Goal: Task Accomplishment & Management: Manage account settings

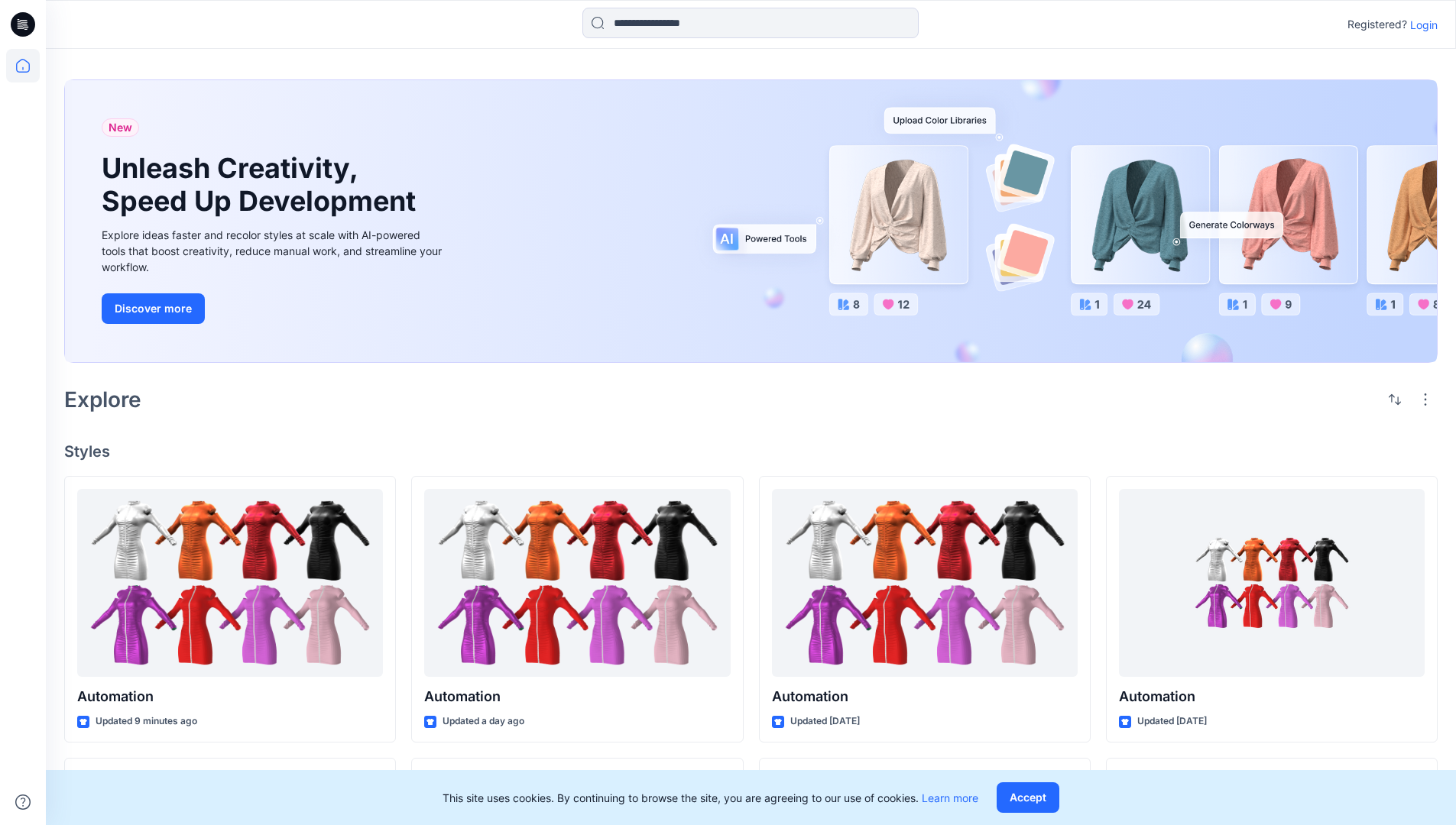
click at [1420, 24] on p "Login" at bounding box center [1423, 25] width 28 height 16
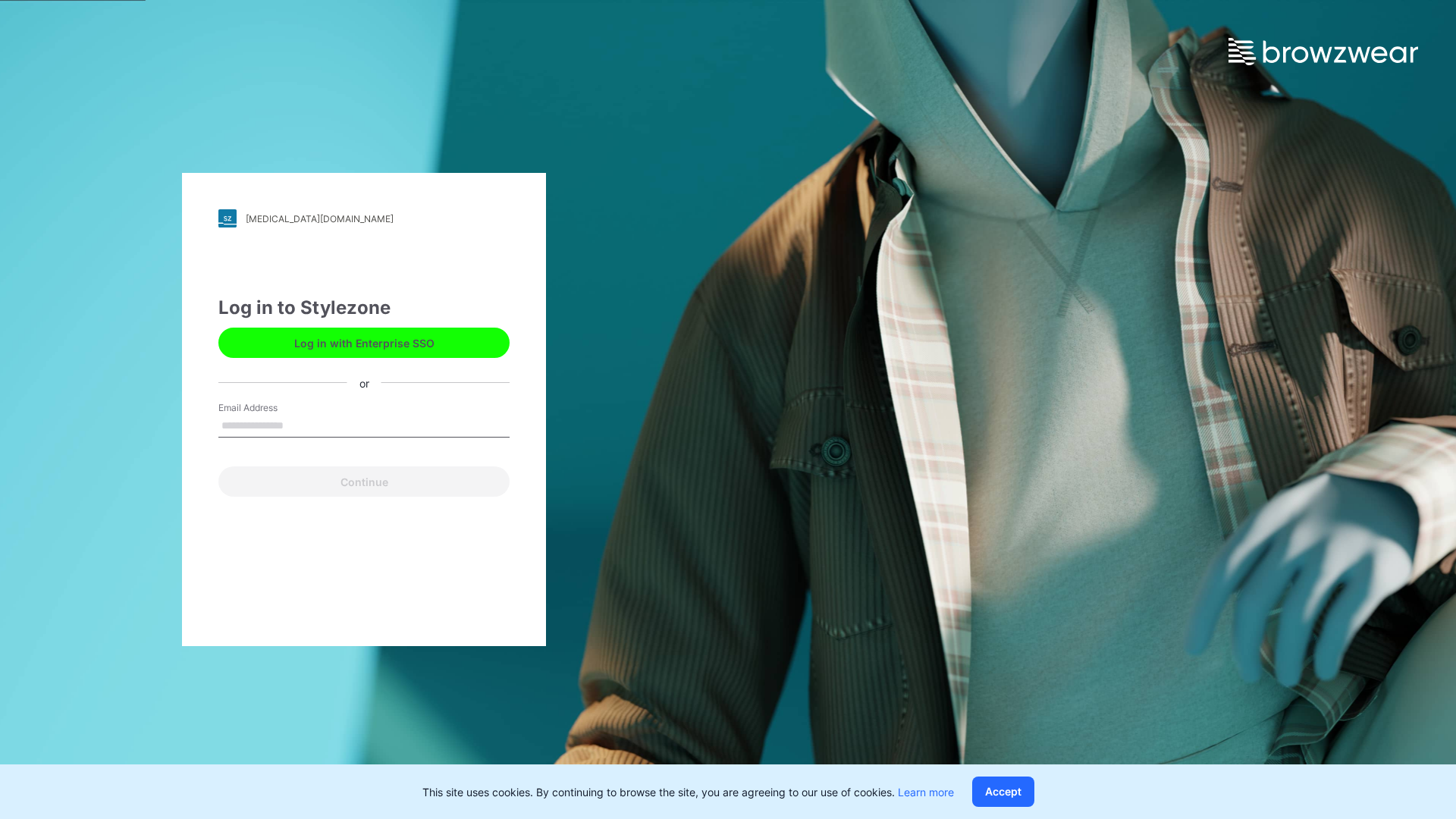
click at [299, 424] on input "Email Address" at bounding box center [364, 426] width 291 height 23
type input "**********"
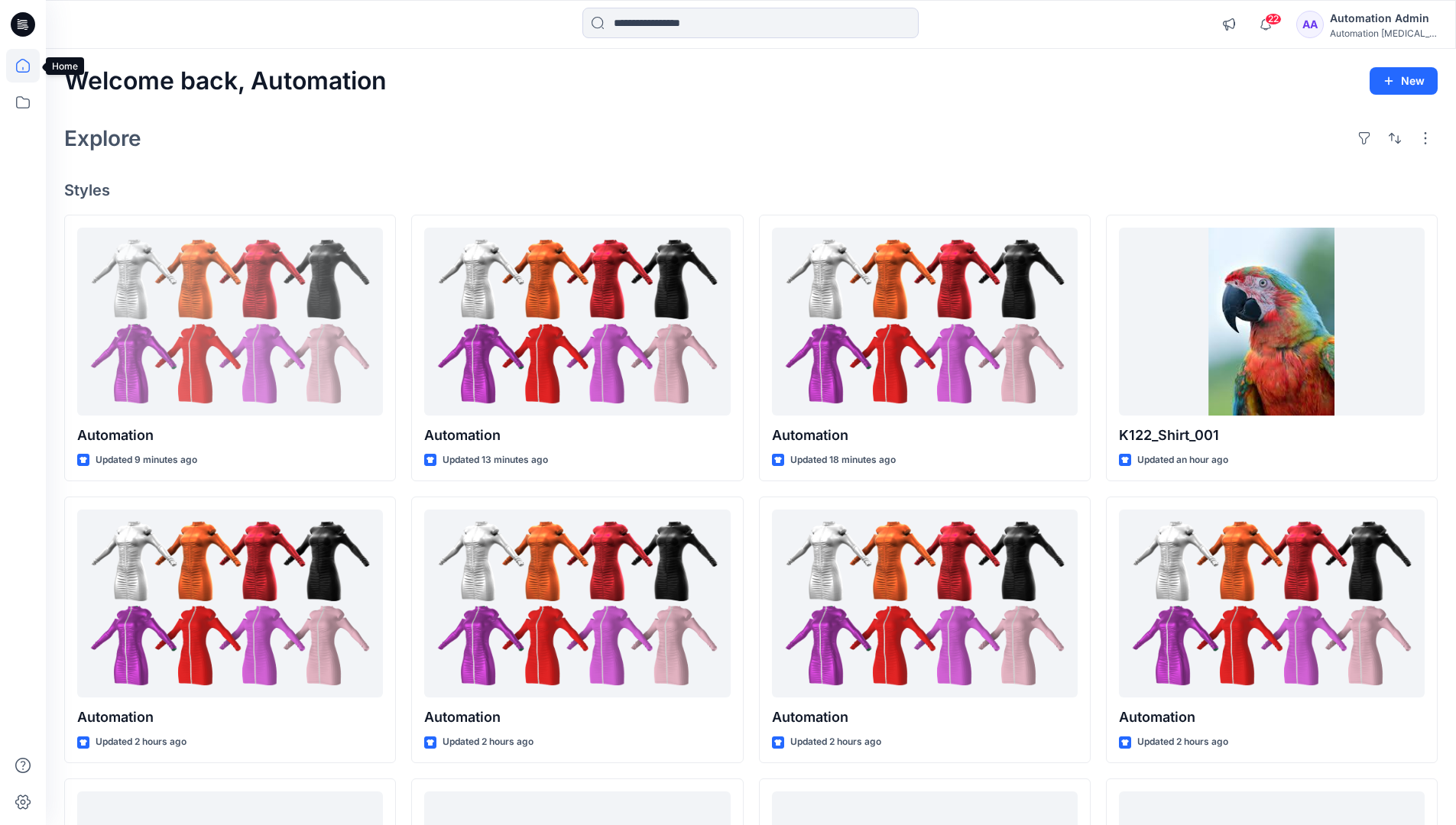
click at [29, 65] on icon at bounding box center [22, 65] width 13 height 13
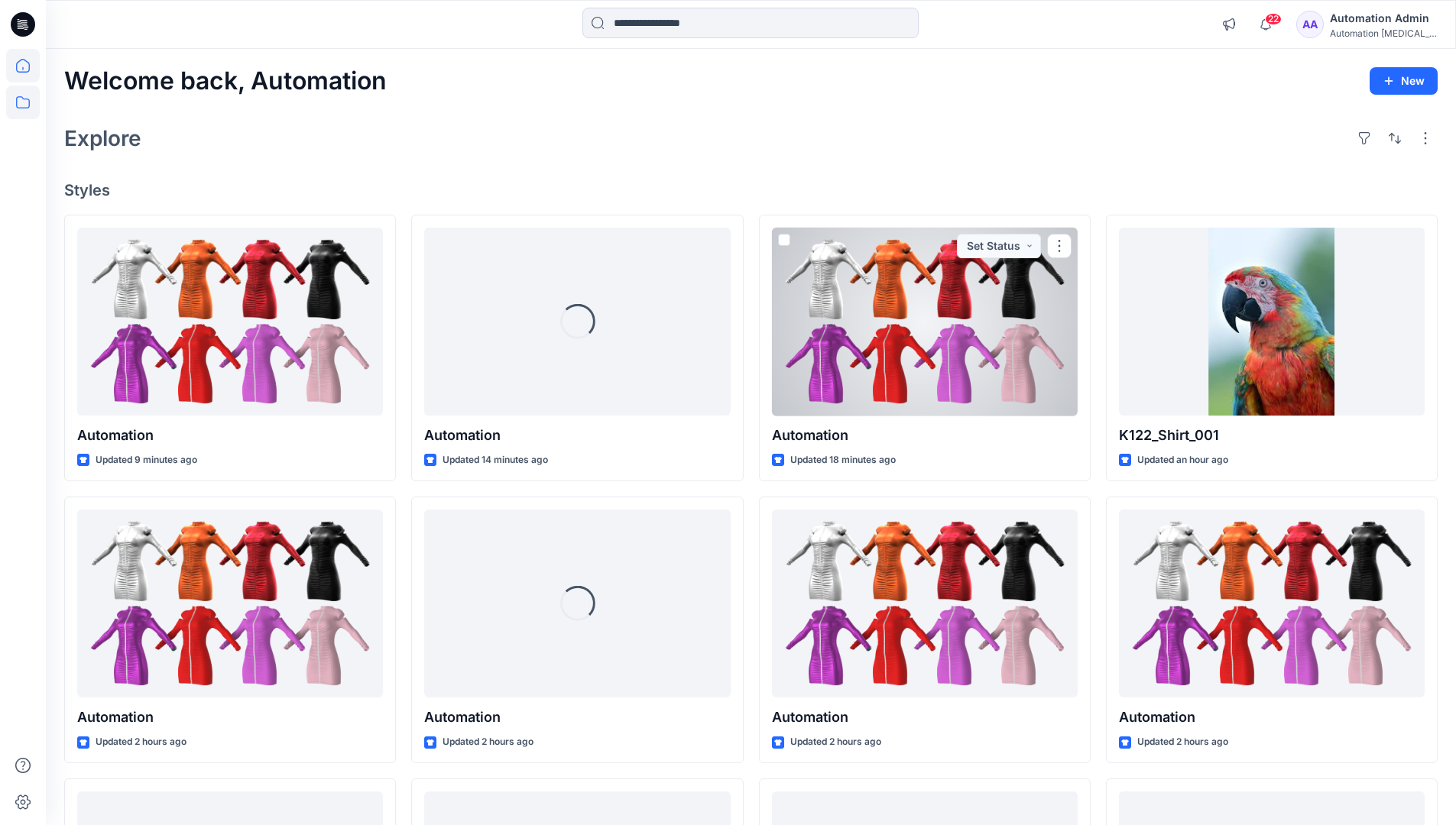
click at [27, 101] on icon at bounding box center [23, 103] width 34 height 34
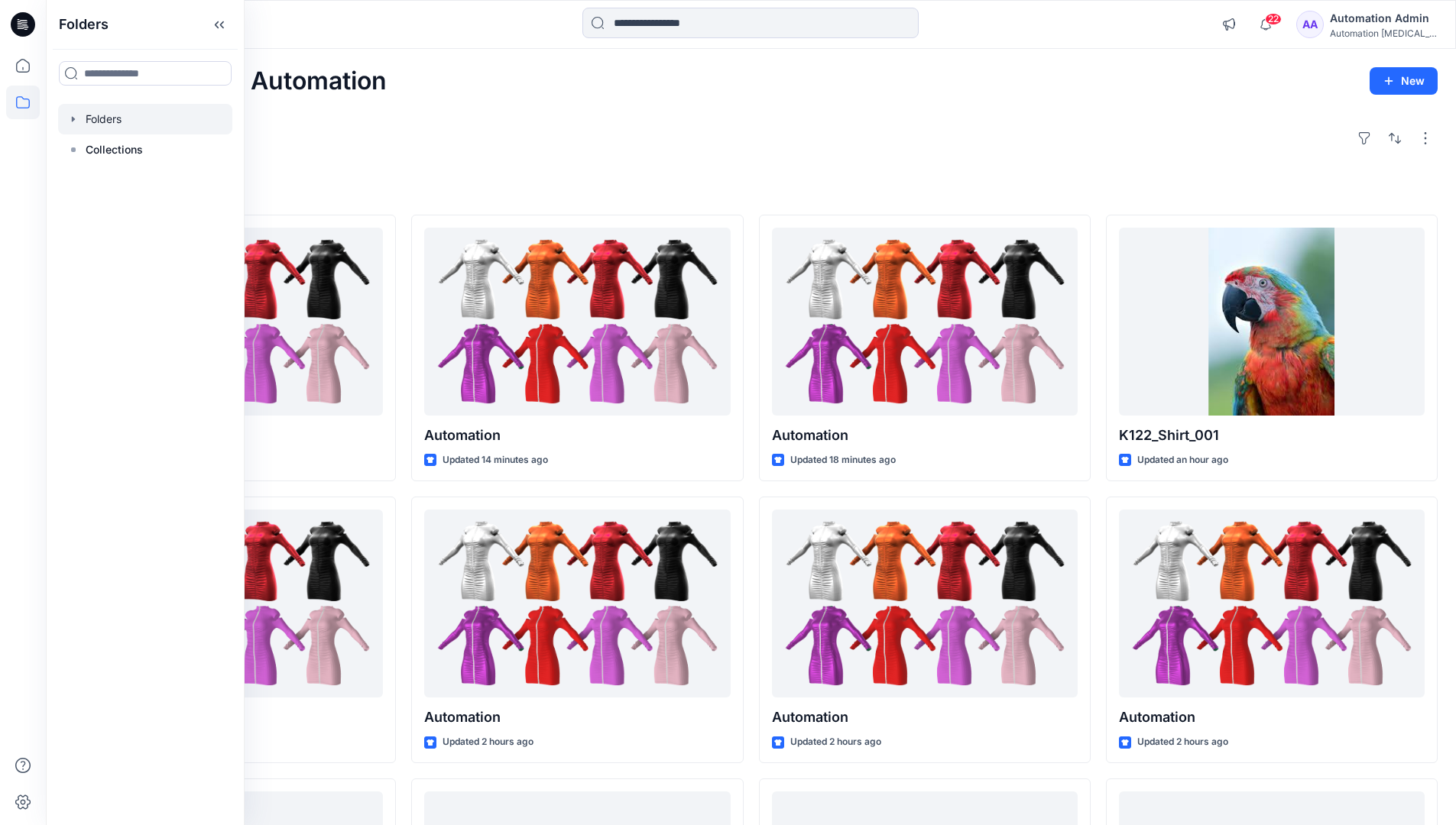
click at [111, 117] on div at bounding box center [145, 119] width 174 height 30
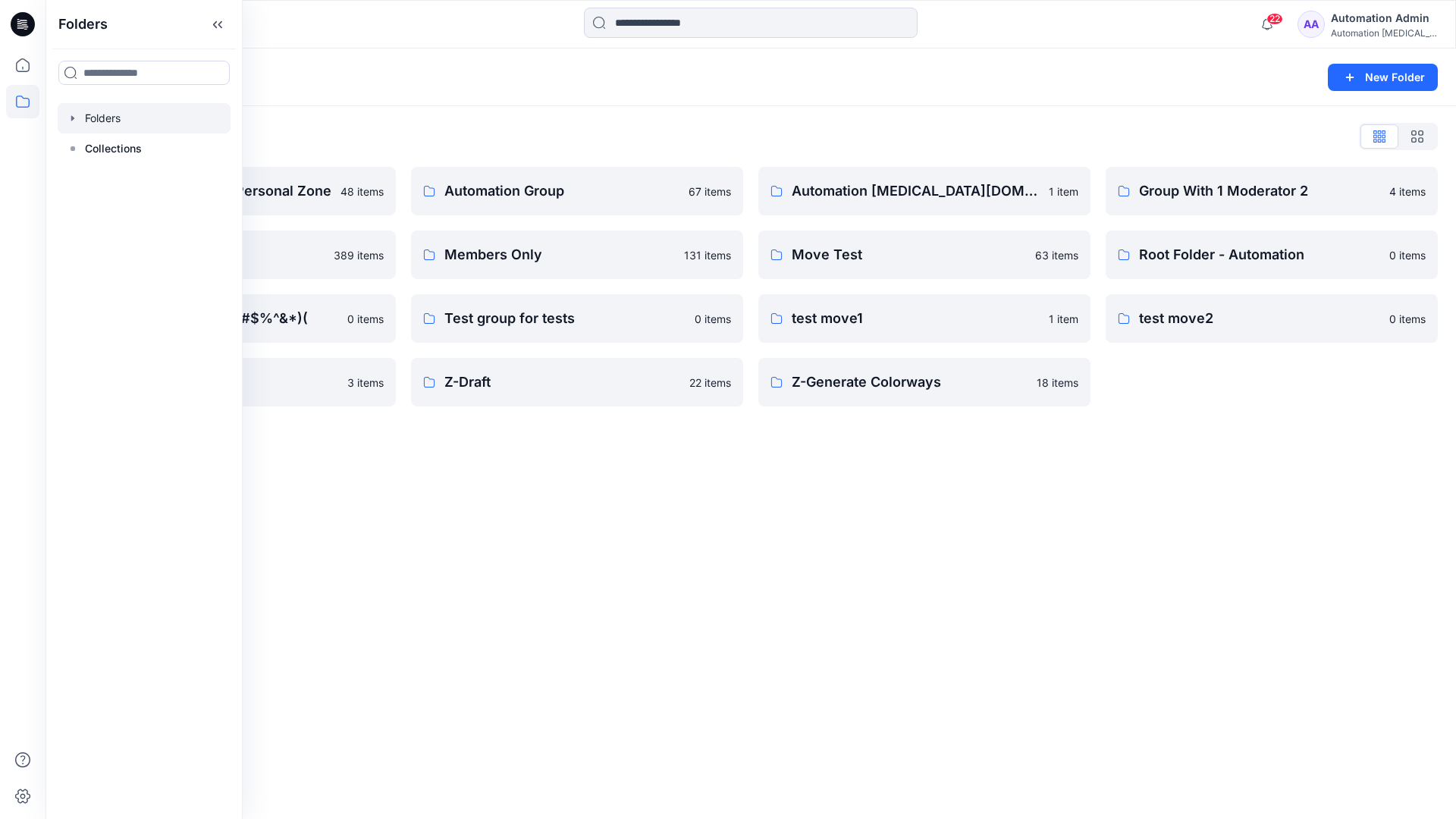
click at [632, 492] on div "Folders New Folder Folders List Automation Admin's Personal Zone 48 items membe…" at bounding box center [750, 434] width 1410 height 770
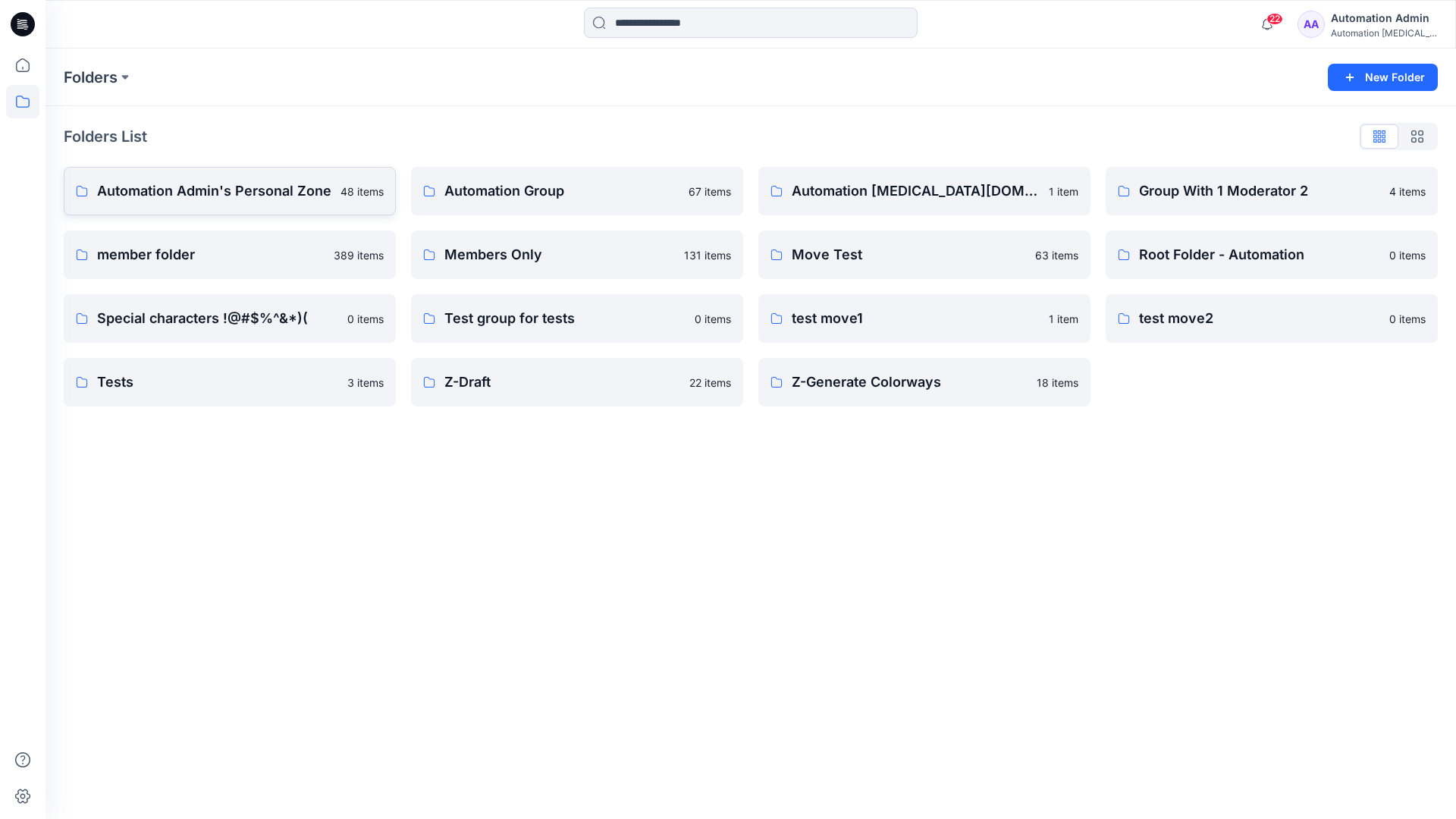
click at [258, 197] on p "Automation Admin's Personal Zone" at bounding box center [214, 191] width 234 height 21
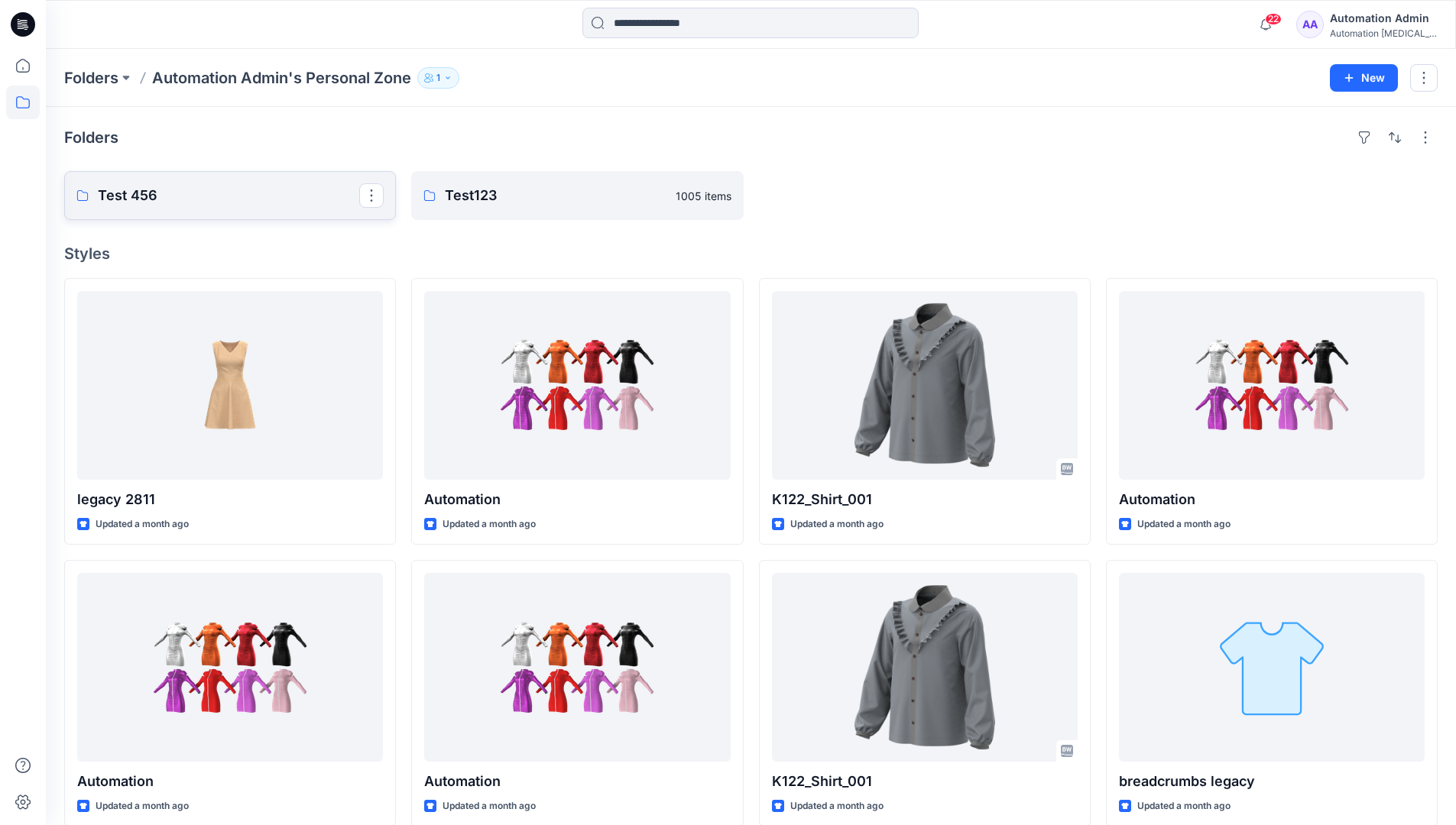
click at [222, 207] on link "Test 456" at bounding box center [230, 195] width 332 height 49
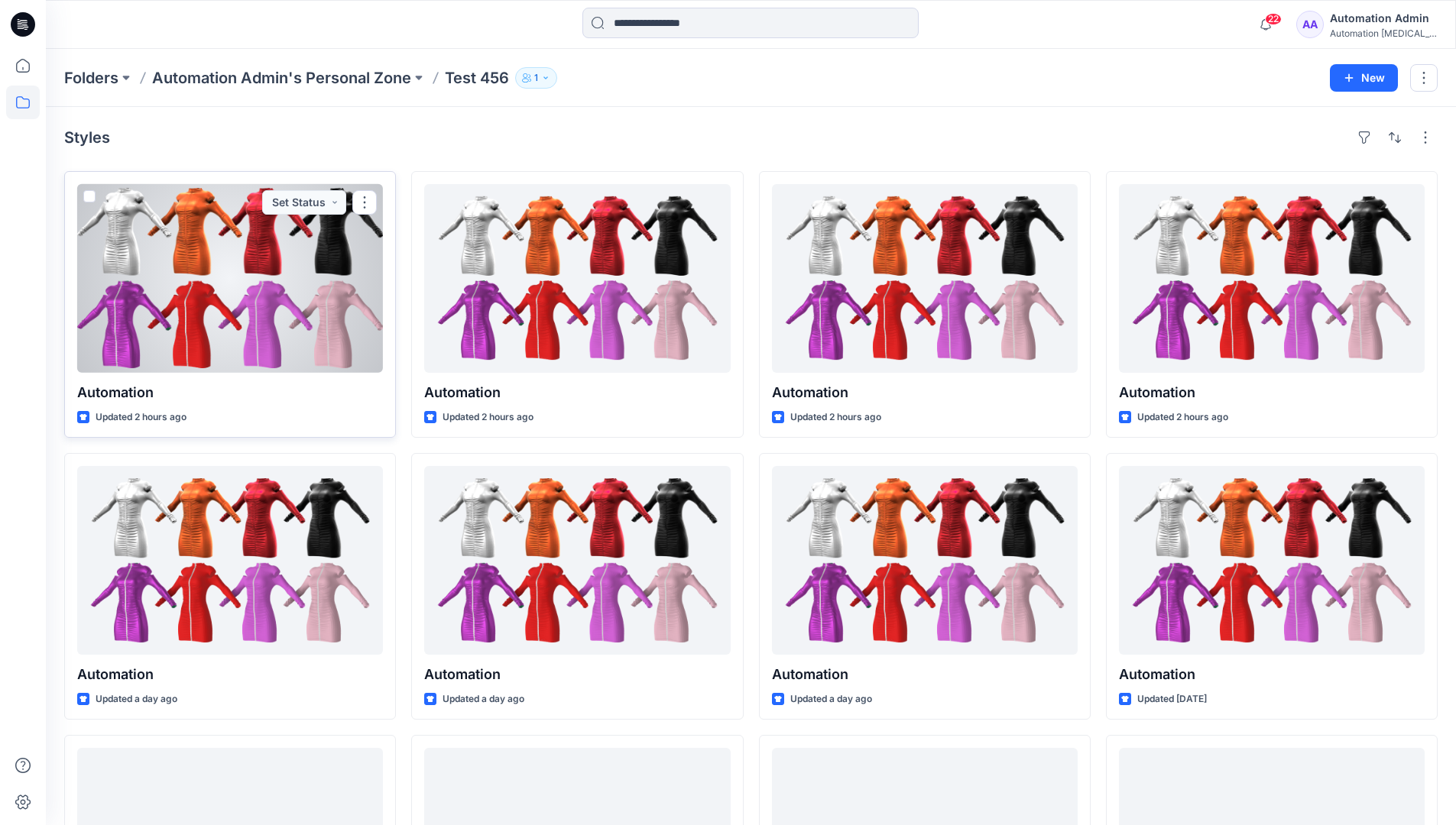
click at [90, 197] on span at bounding box center [89, 197] width 13 height 13
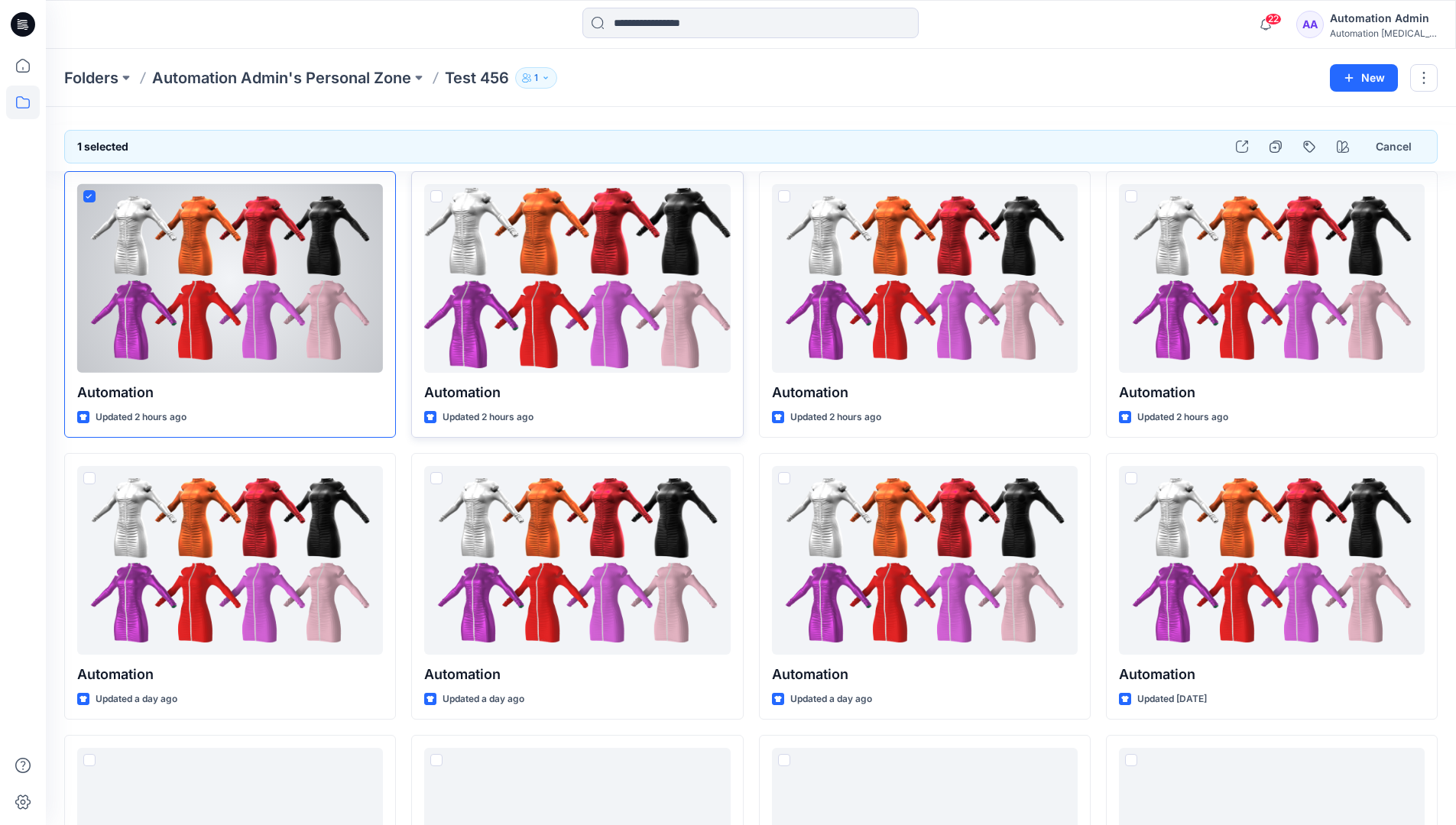
click at [436, 196] on span at bounding box center [436, 197] width 13 height 13
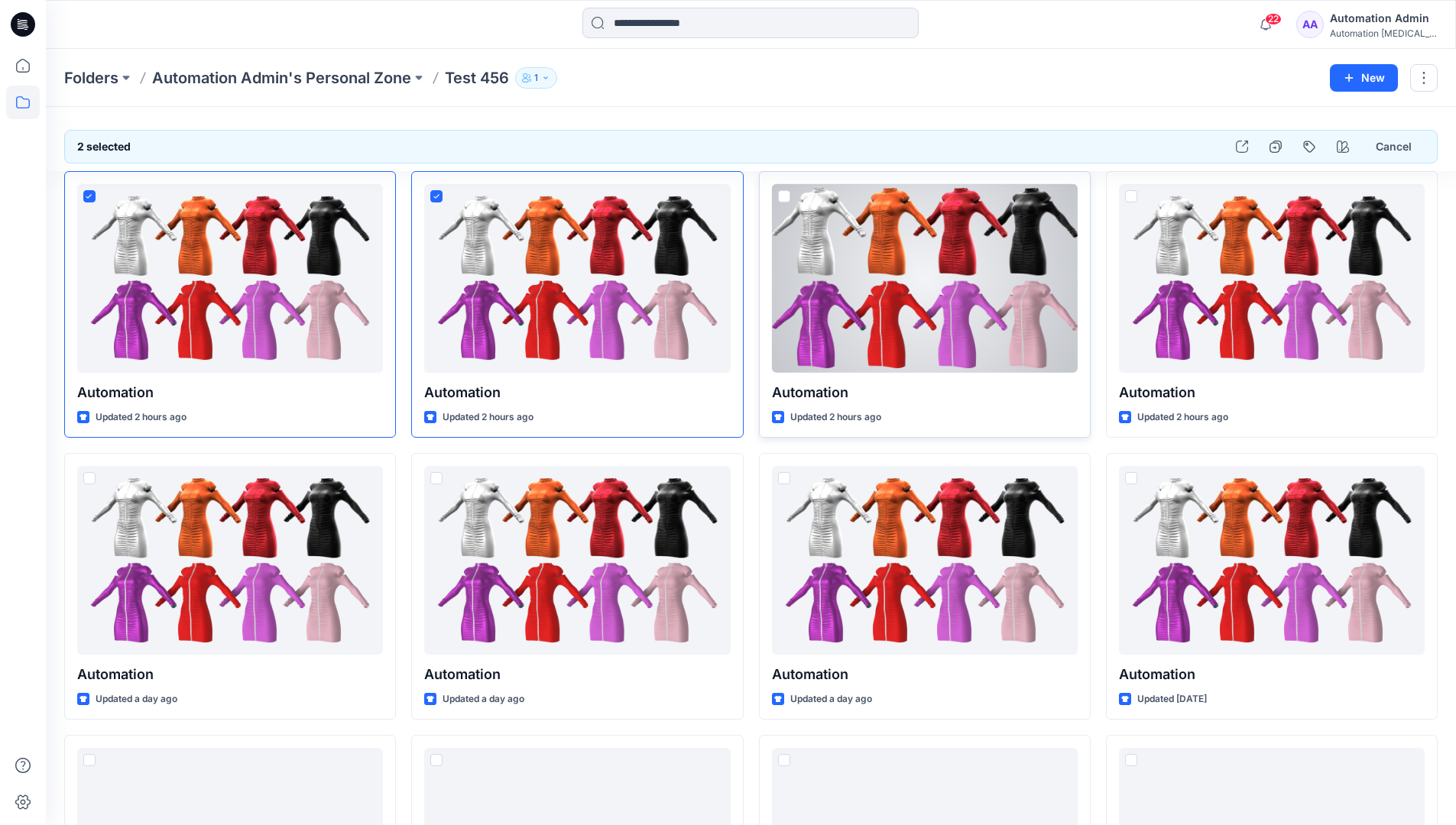
click at [783, 198] on span at bounding box center [784, 197] width 13 height 13
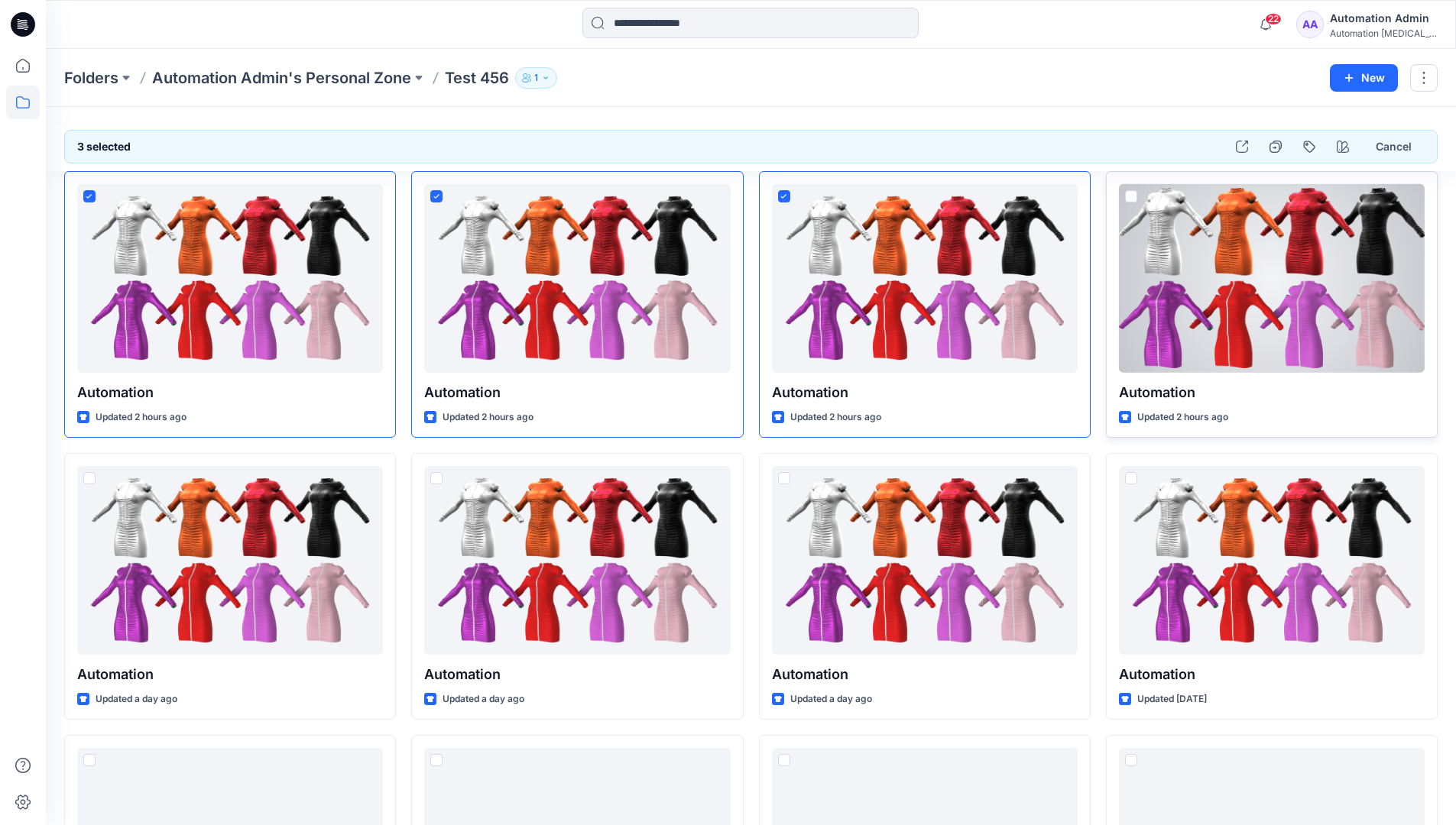
click at [1135, 194] on span at bounding box center [1131, 197] width 13 height 13
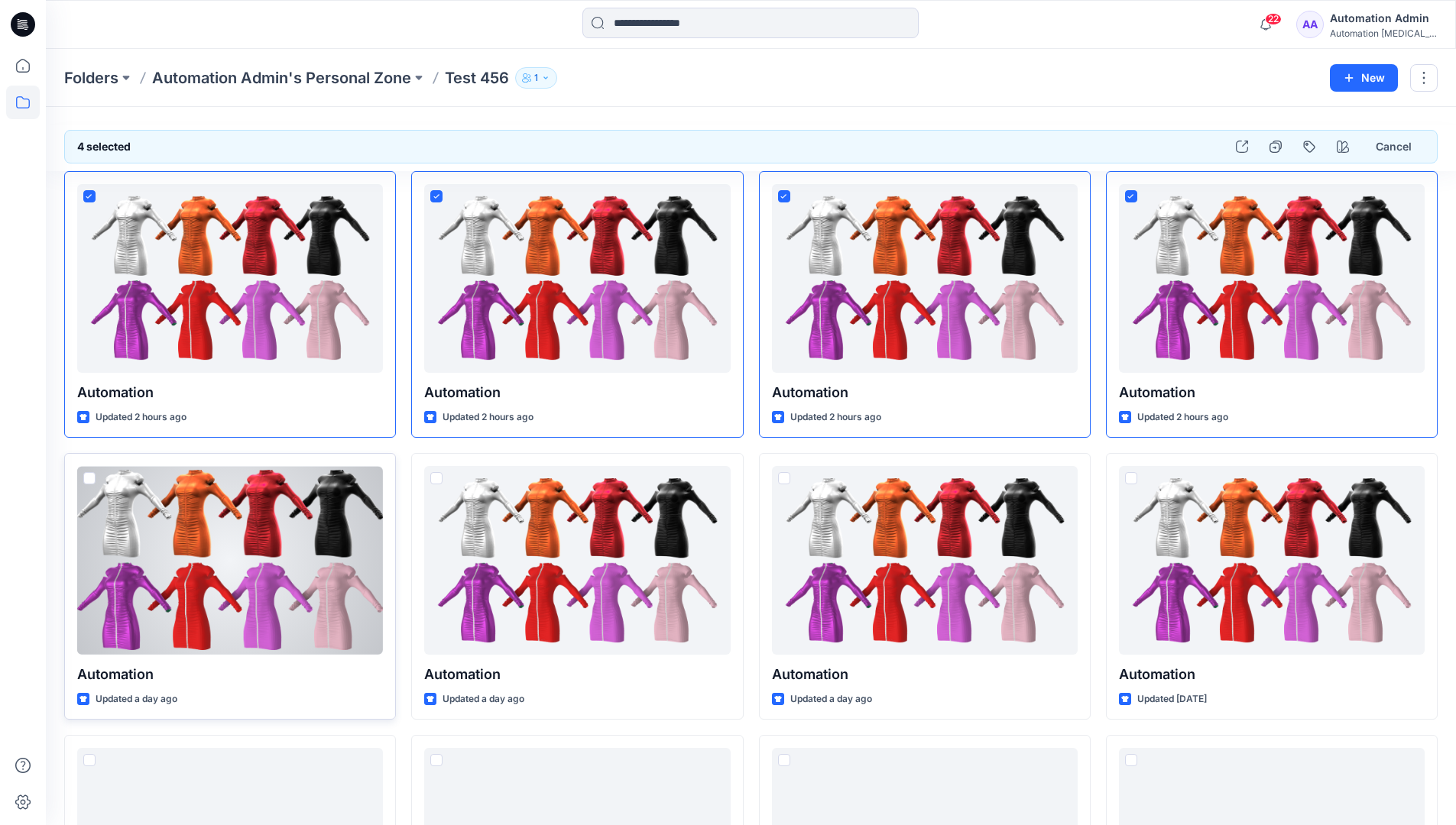
click at [91, 482] on span at bounding box center [89, 478] width 13 height 13
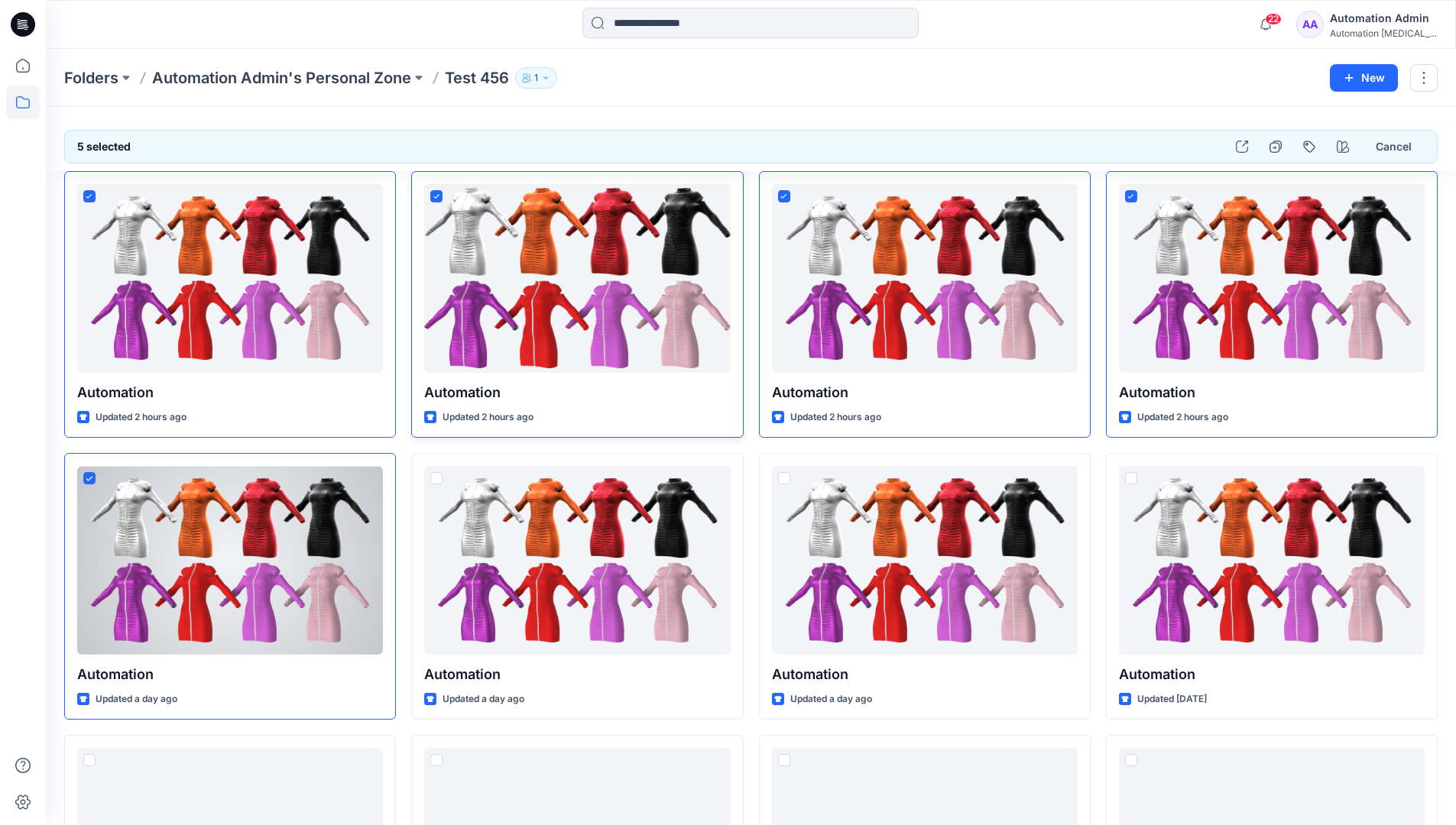
click at [438, 196] on icon at bounding box center [436, 196] width 6 height 4
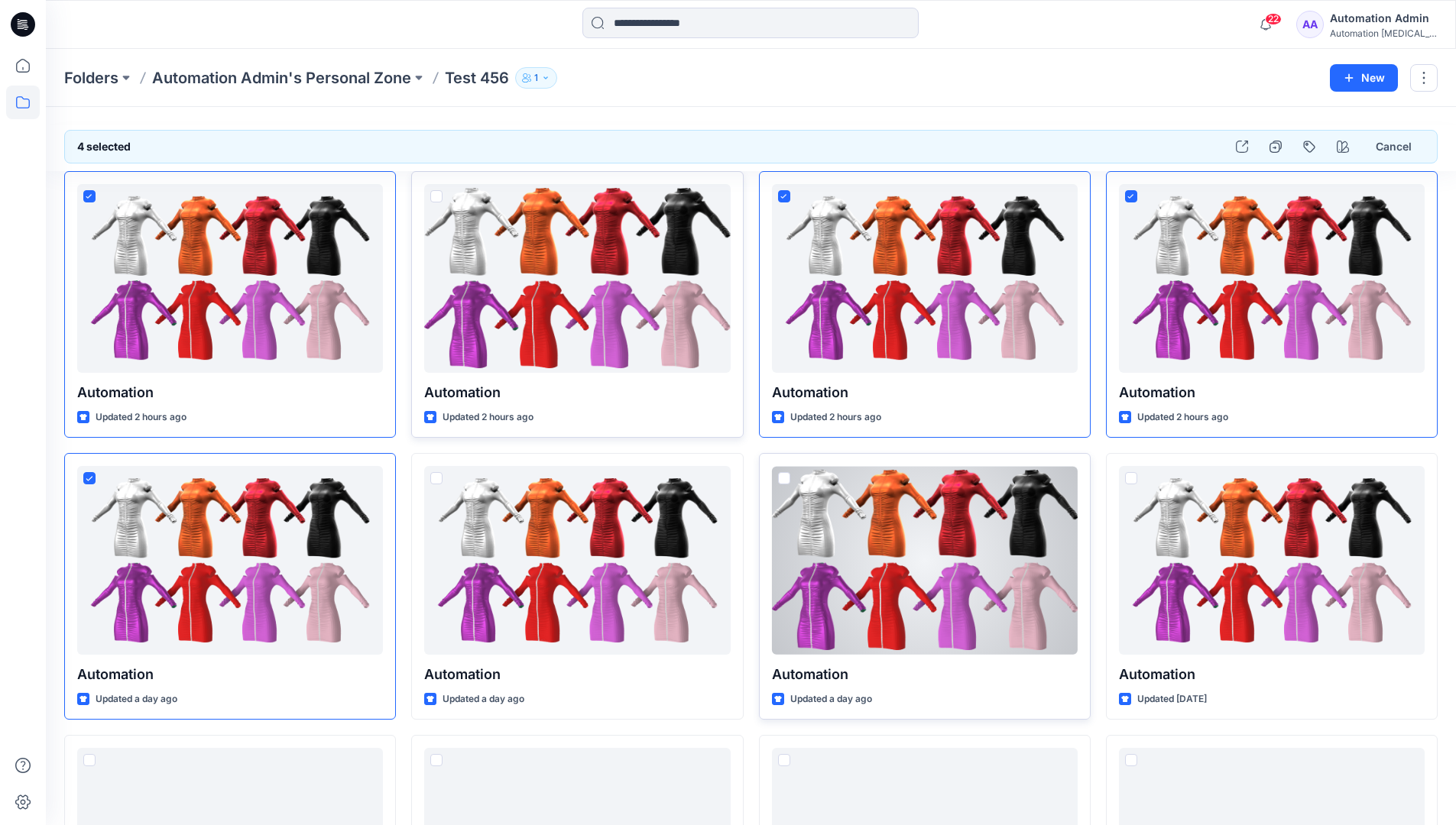
click at [784, 482] on span at bounding box center [784, 478] width 13 height 13
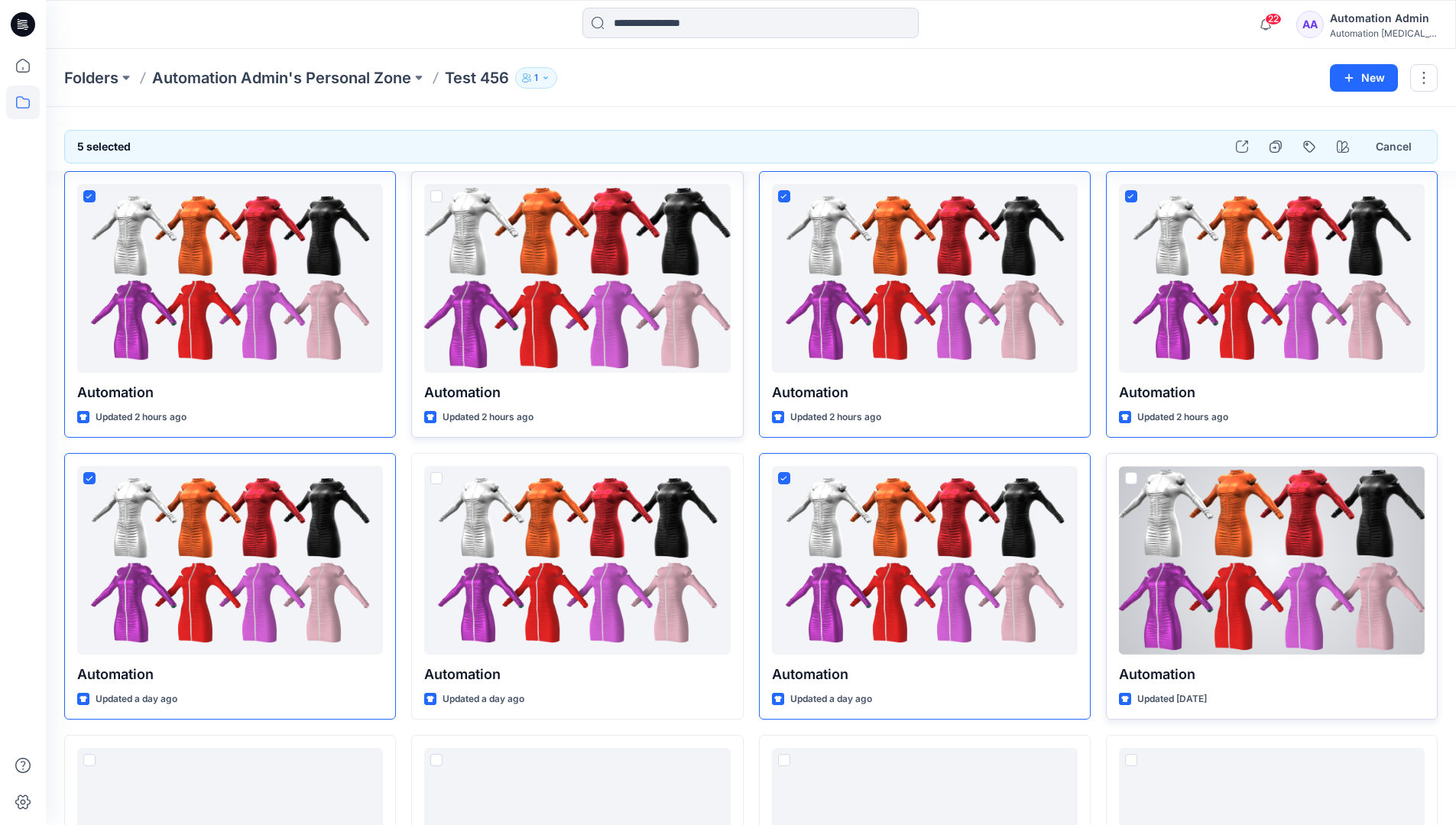
click at [1133, 480] on span at bounding box center [1131, 478] width 13 height 13
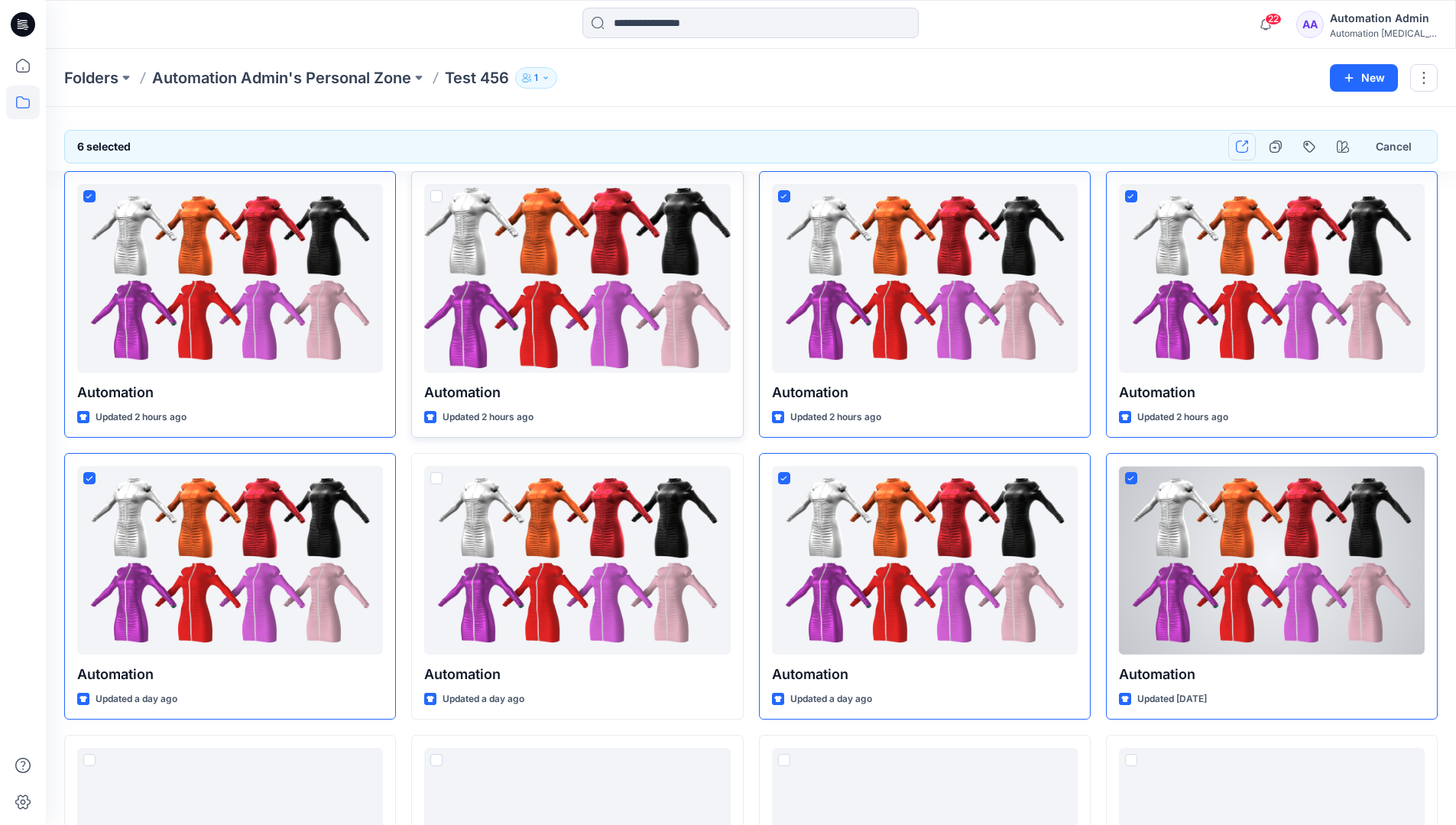
click at [1245, 149] on icon "button" at bounding box center [1242, 147] width 13 height 13
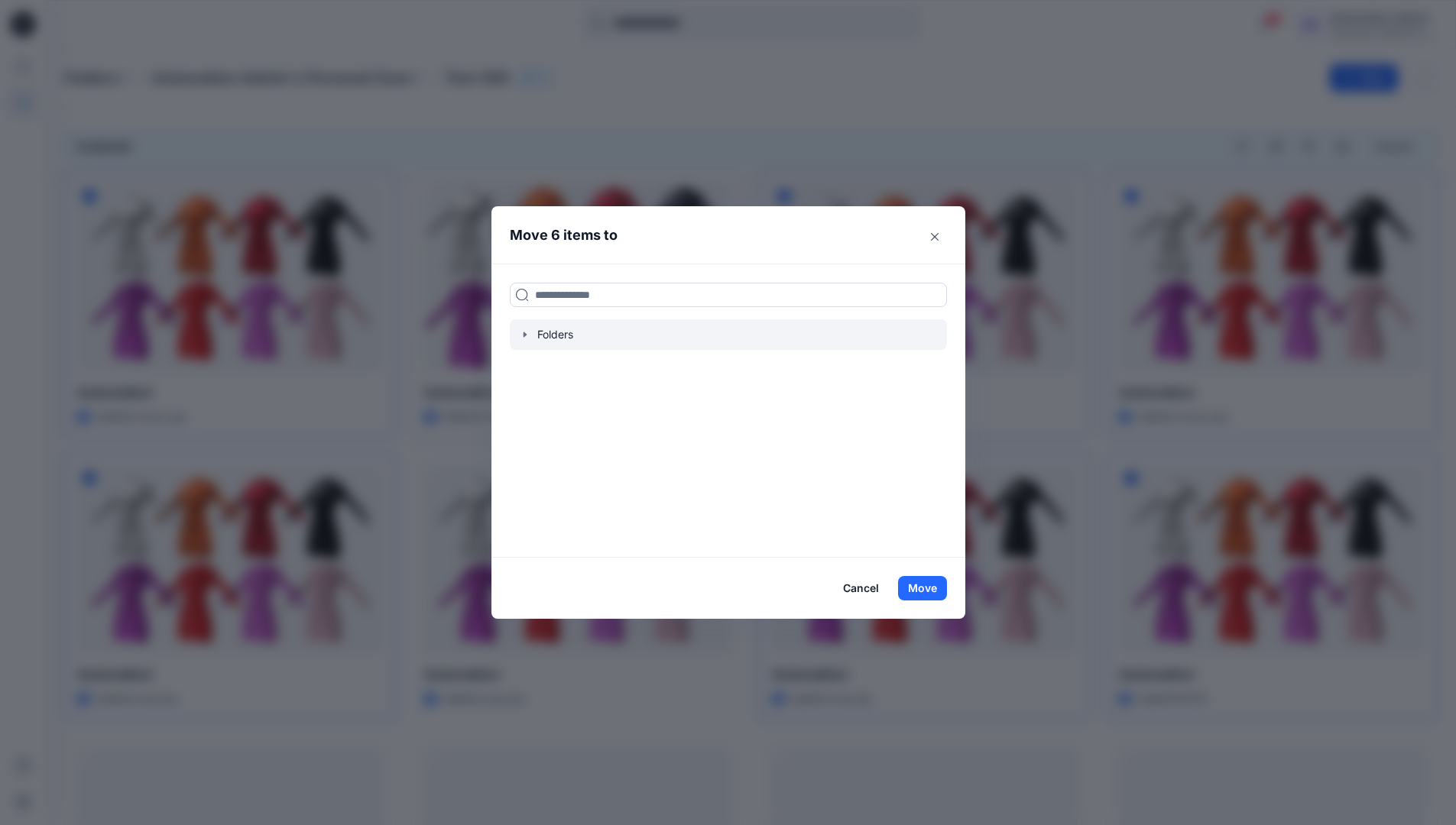
click at [529, 339] on icon "button" at bounding box center [525, 334] width 13 height 13
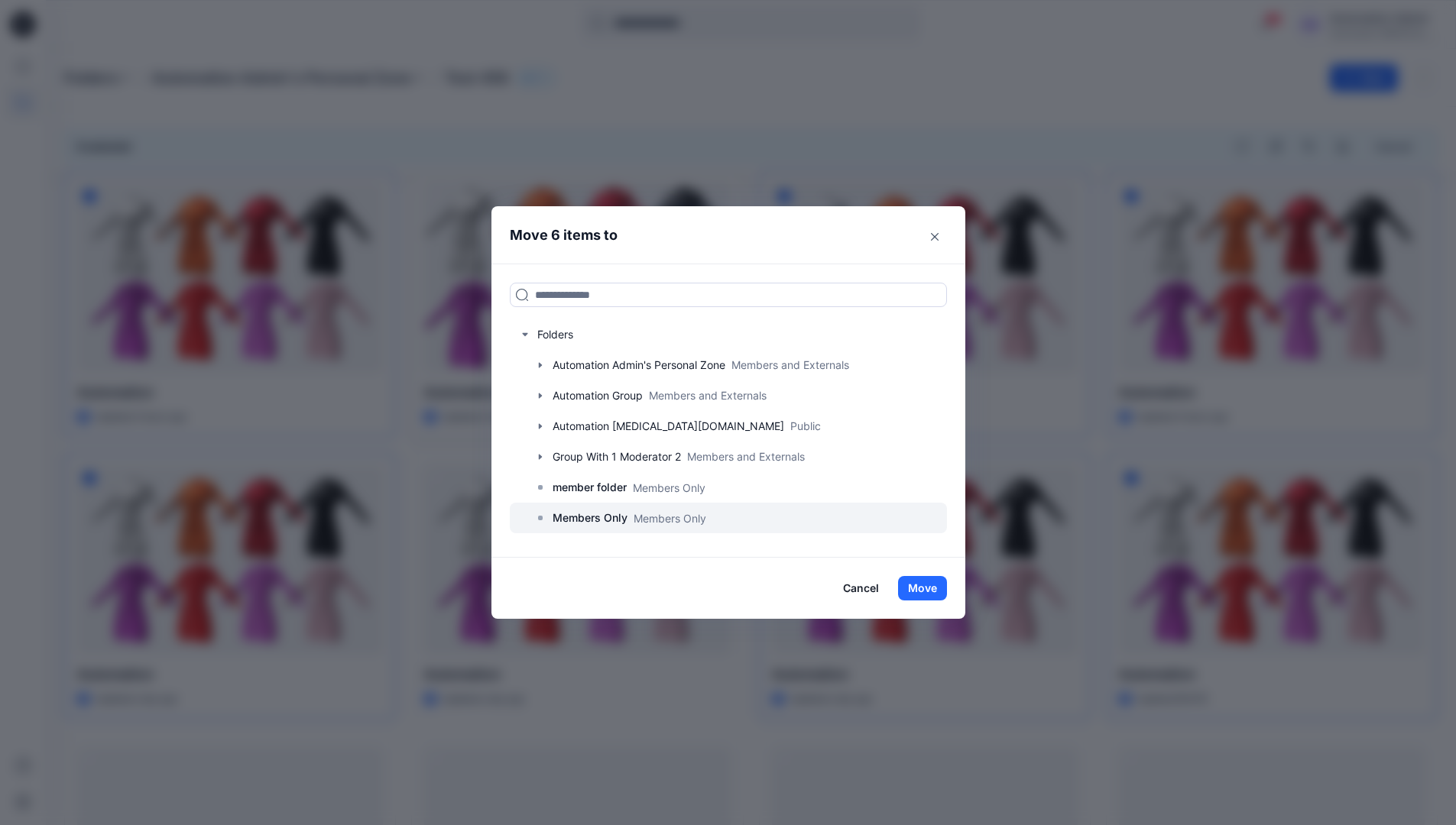
click at [600, 513] on p "Members Only" at bounding box center [590, 518] width 75 height 19
click at [921, 584] on button "Move" at bounding box center [922, 587] width 49 height 24
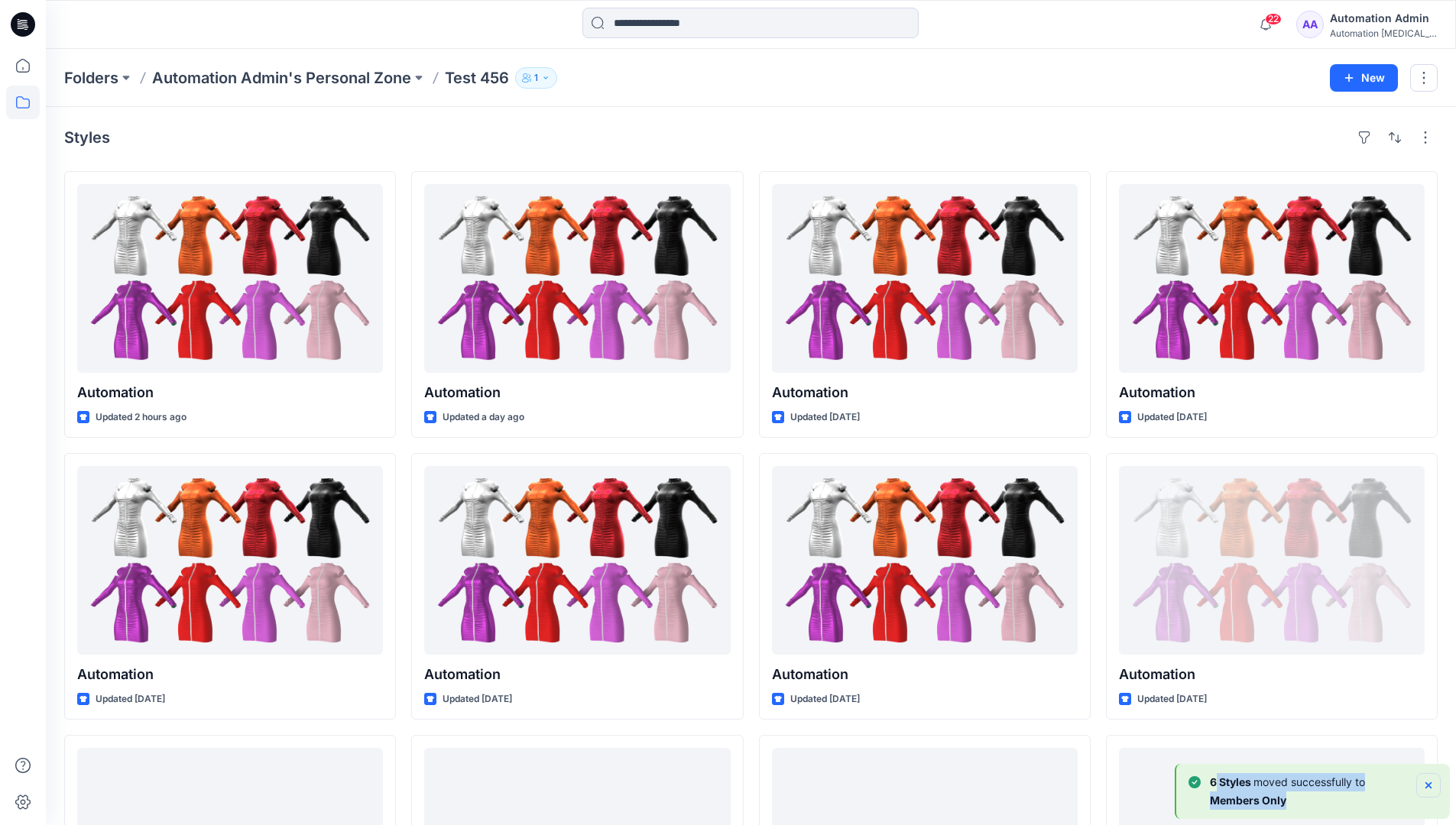
drag, startPoint x: 921, startPoint y: 584, endPoint x: 1426, endPoint y: 783, distance: 542.8
click at [1426, 783] on div "6 [PERSON_NAME] moved successfully to Members Only" at bounding box center [1315, 791] width 252 height 37
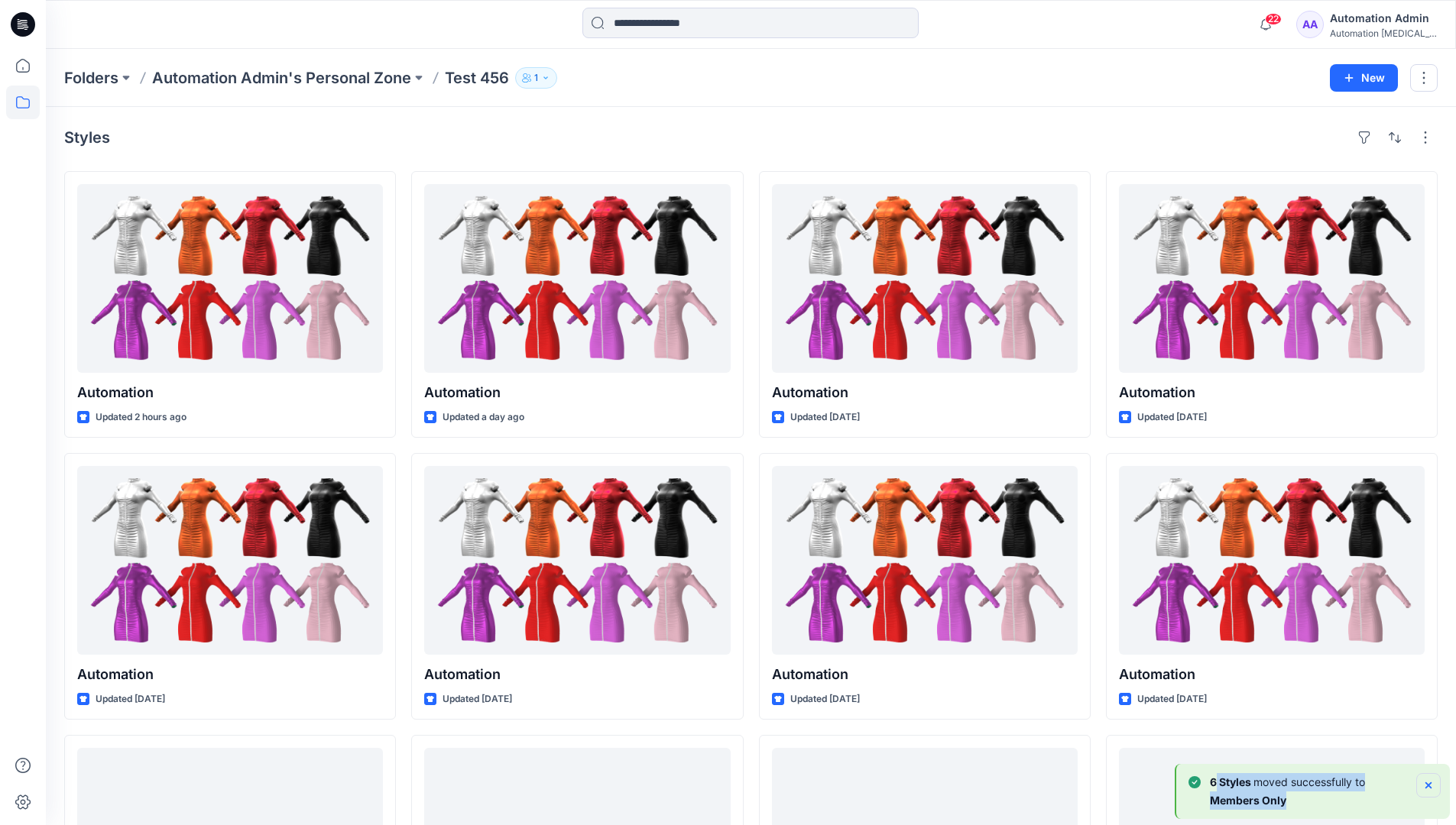
click at [1426, 783] on icon "Notifications-bottom-right" at bounding box center [1428, 785] width 6 height 6
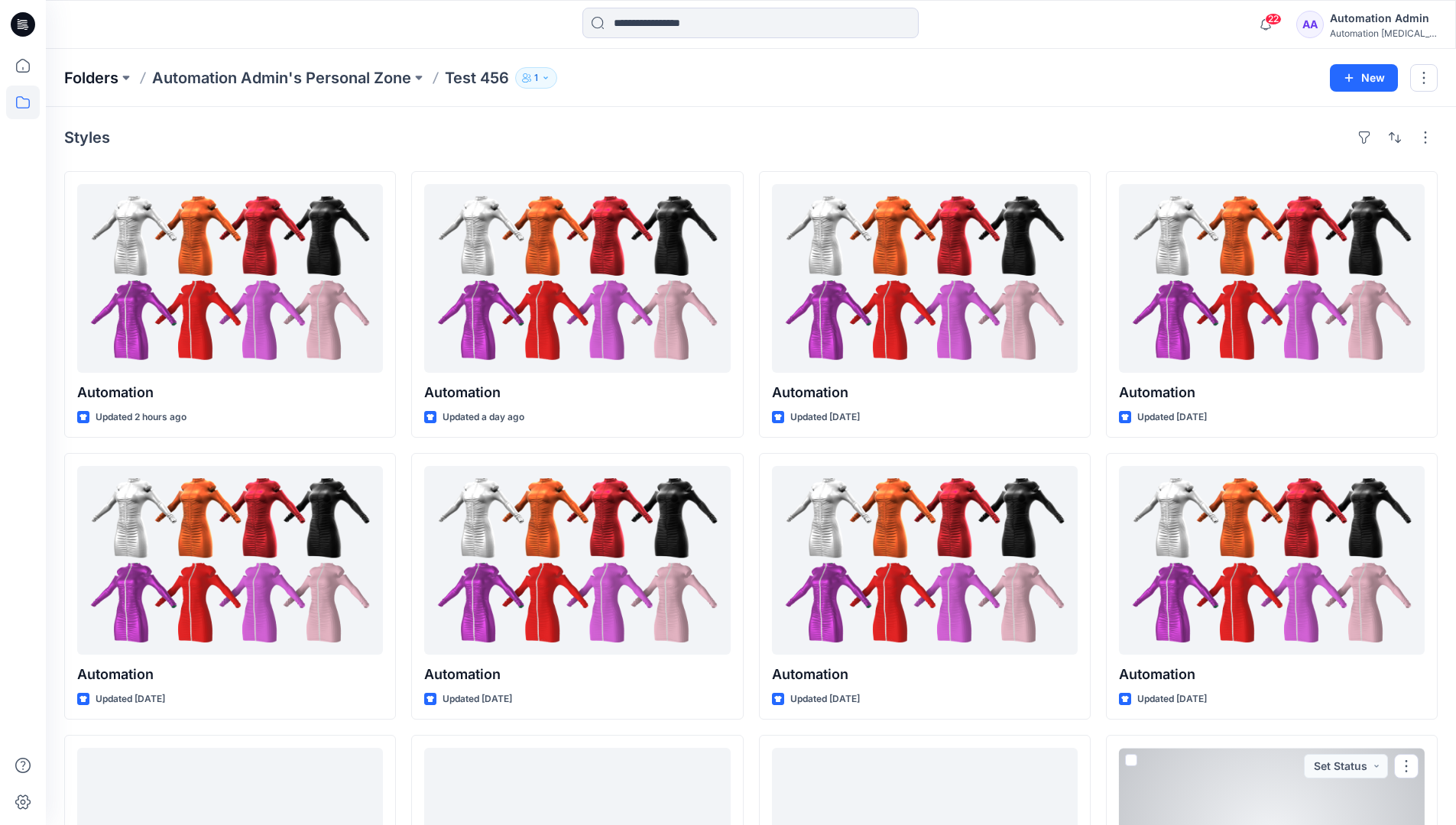
click at [92, 77] on p "Folders" at bounding box center [91, 78] width 55 height 21
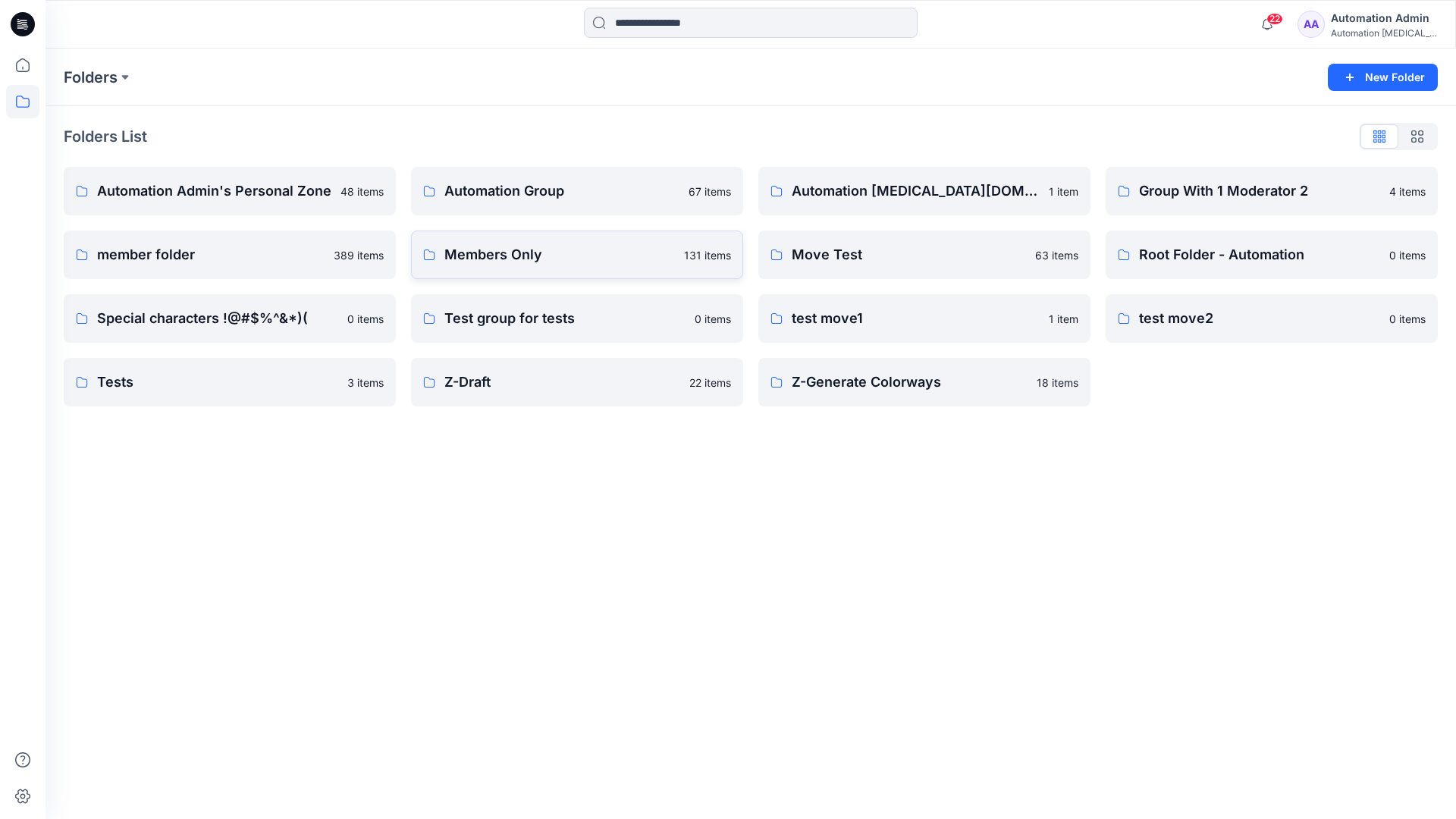
click at [492, 260] on p "Members Only" at bounding box center [560, 255] width 231 height 21
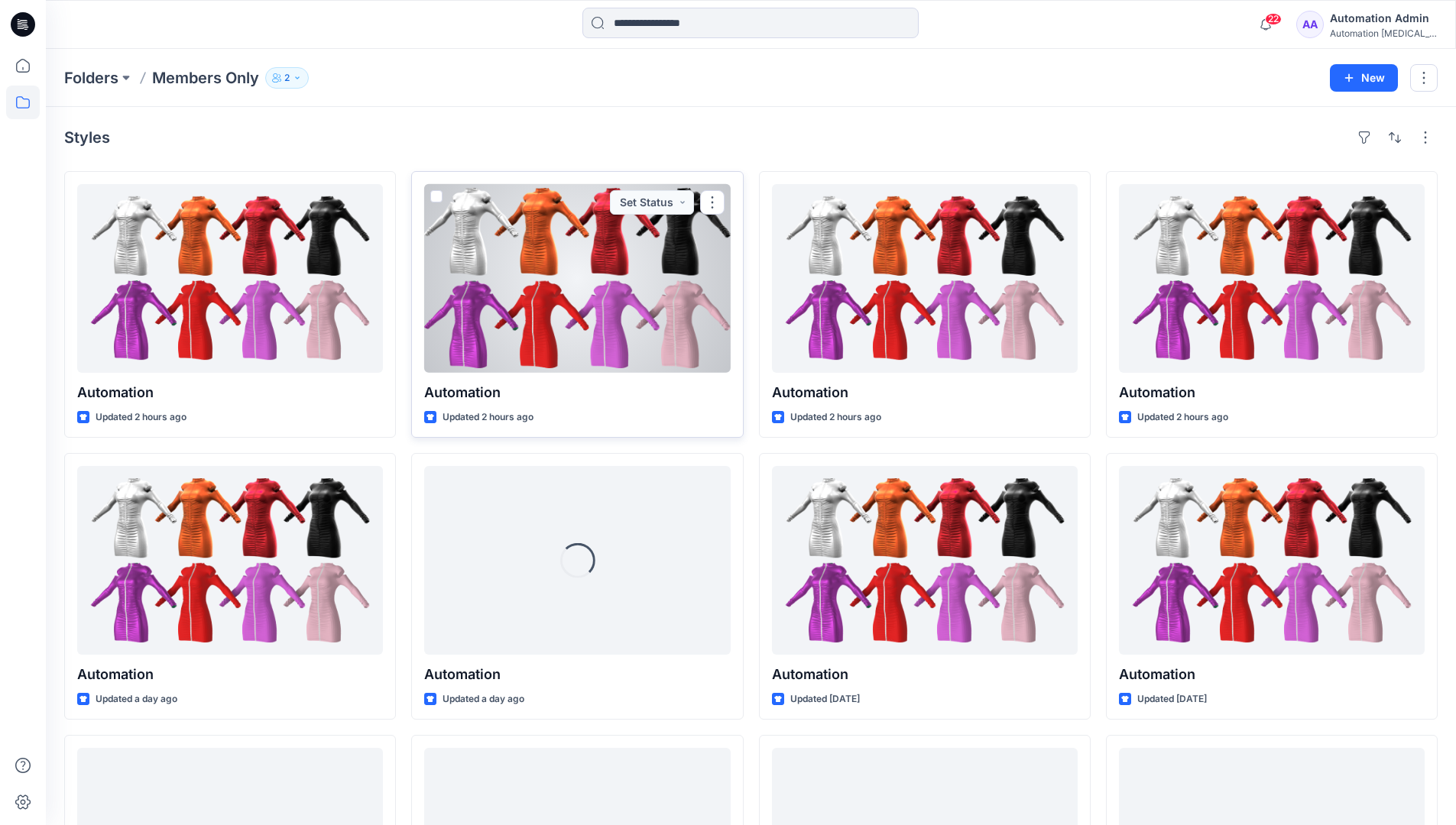
click at [435, 200] on span at bounding box center [436, 197] width 13 height 13
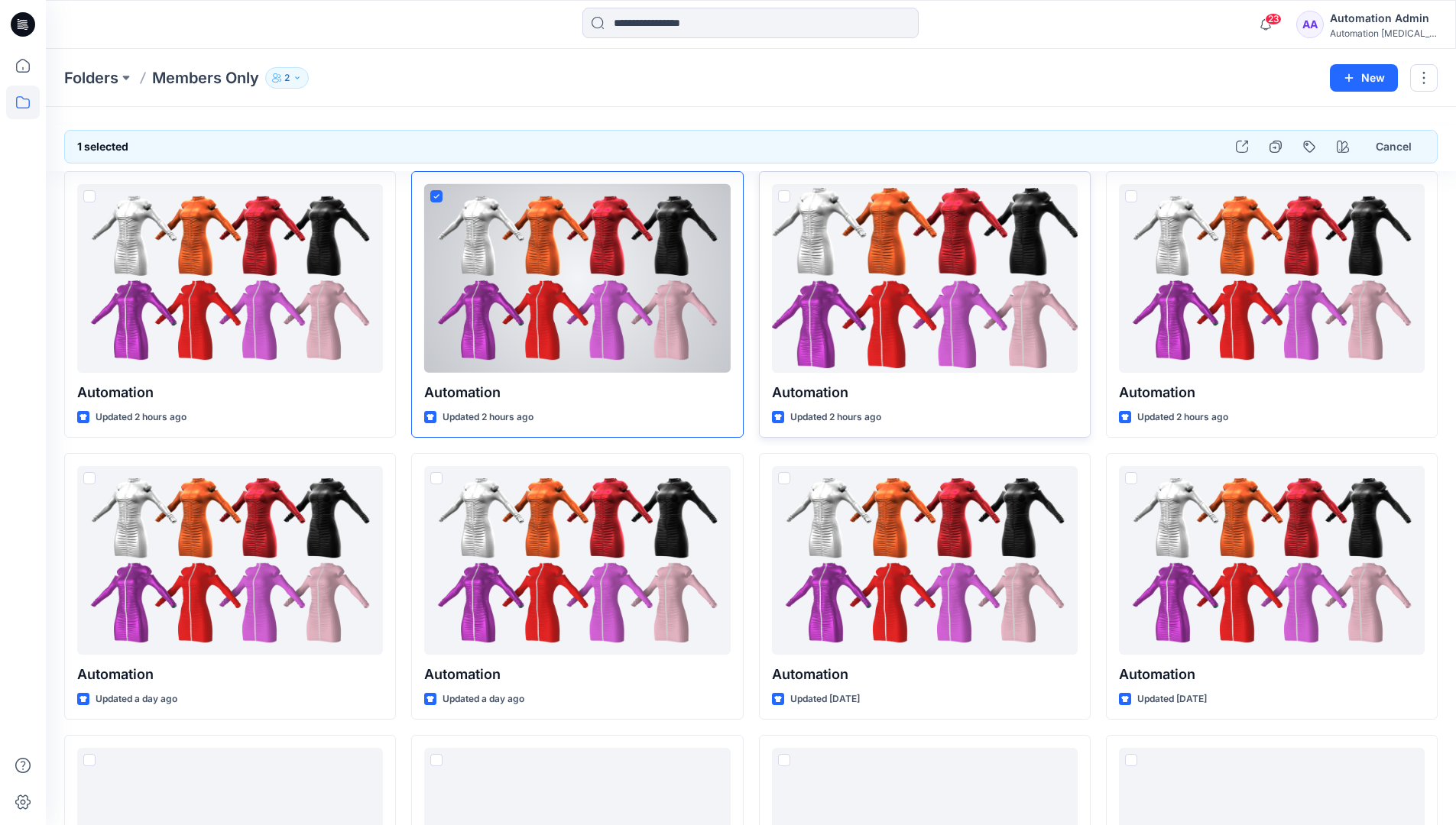
click at [787, 202] on span at bounding box center [784, 197] width 13 height 13
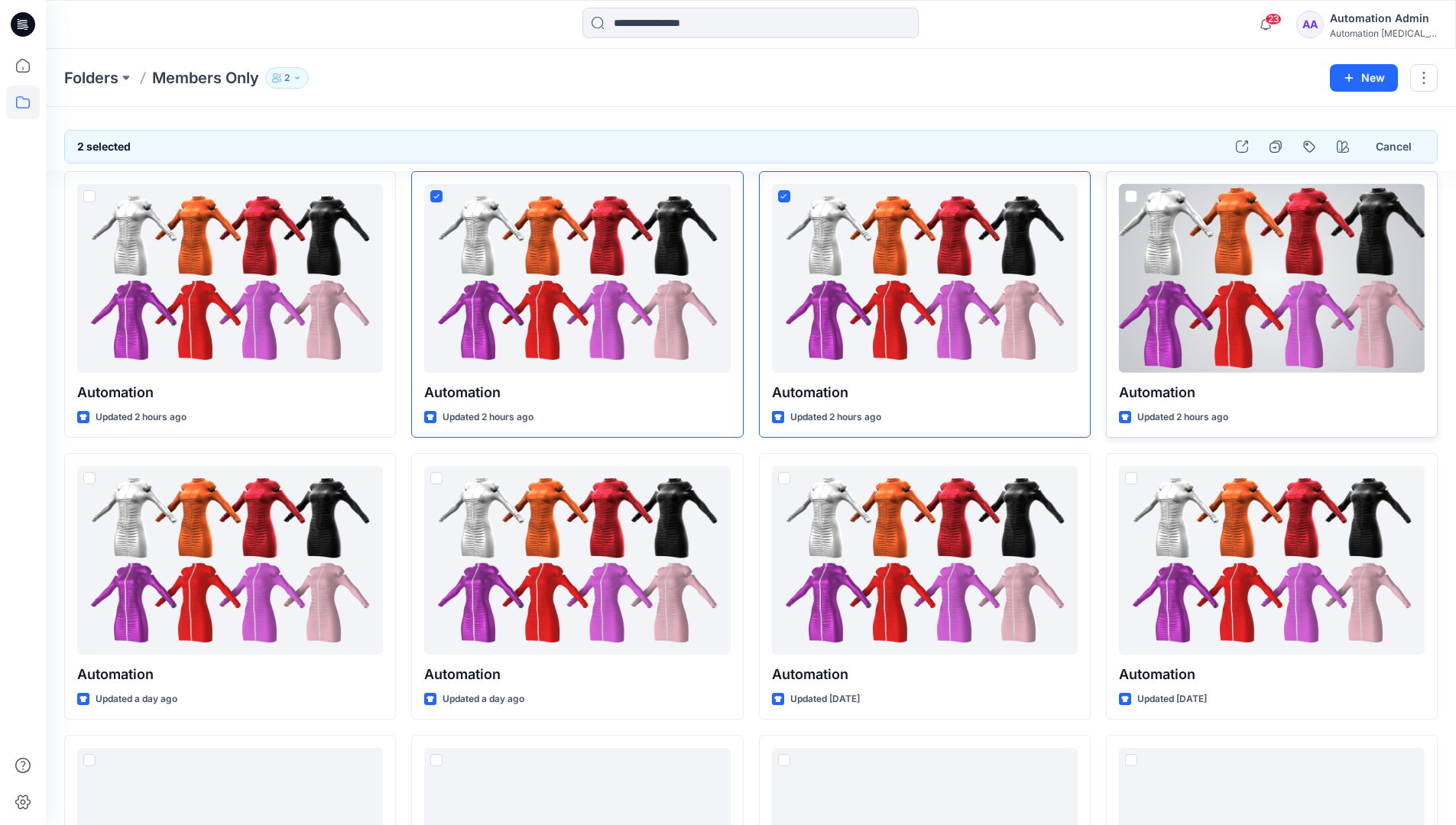
click at [1130, 197] on span at bounding box center [1131, 197] width 13 height 13
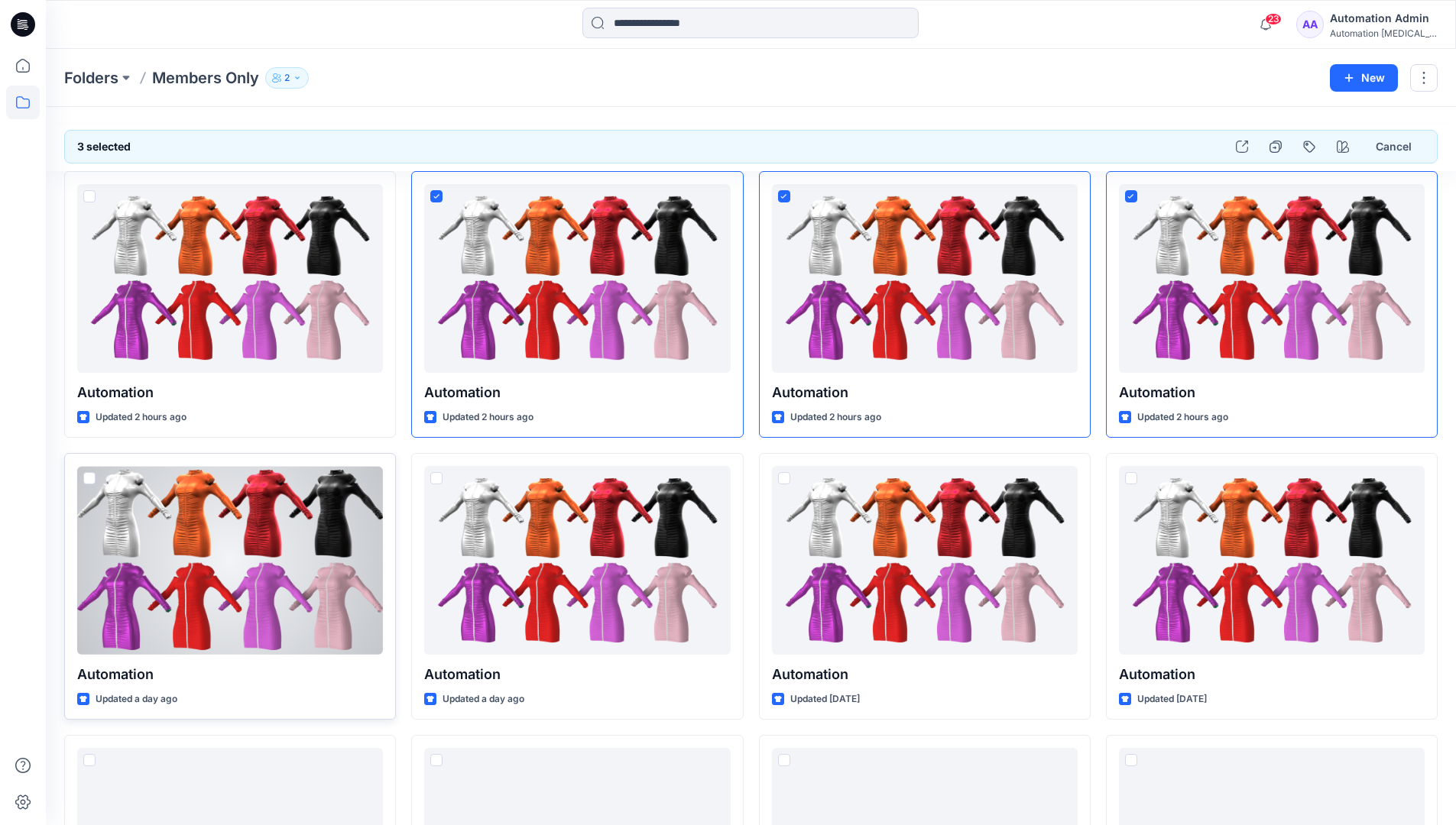
click at [88, 476] on span at bounding box center [89, 478] width 13 height 13
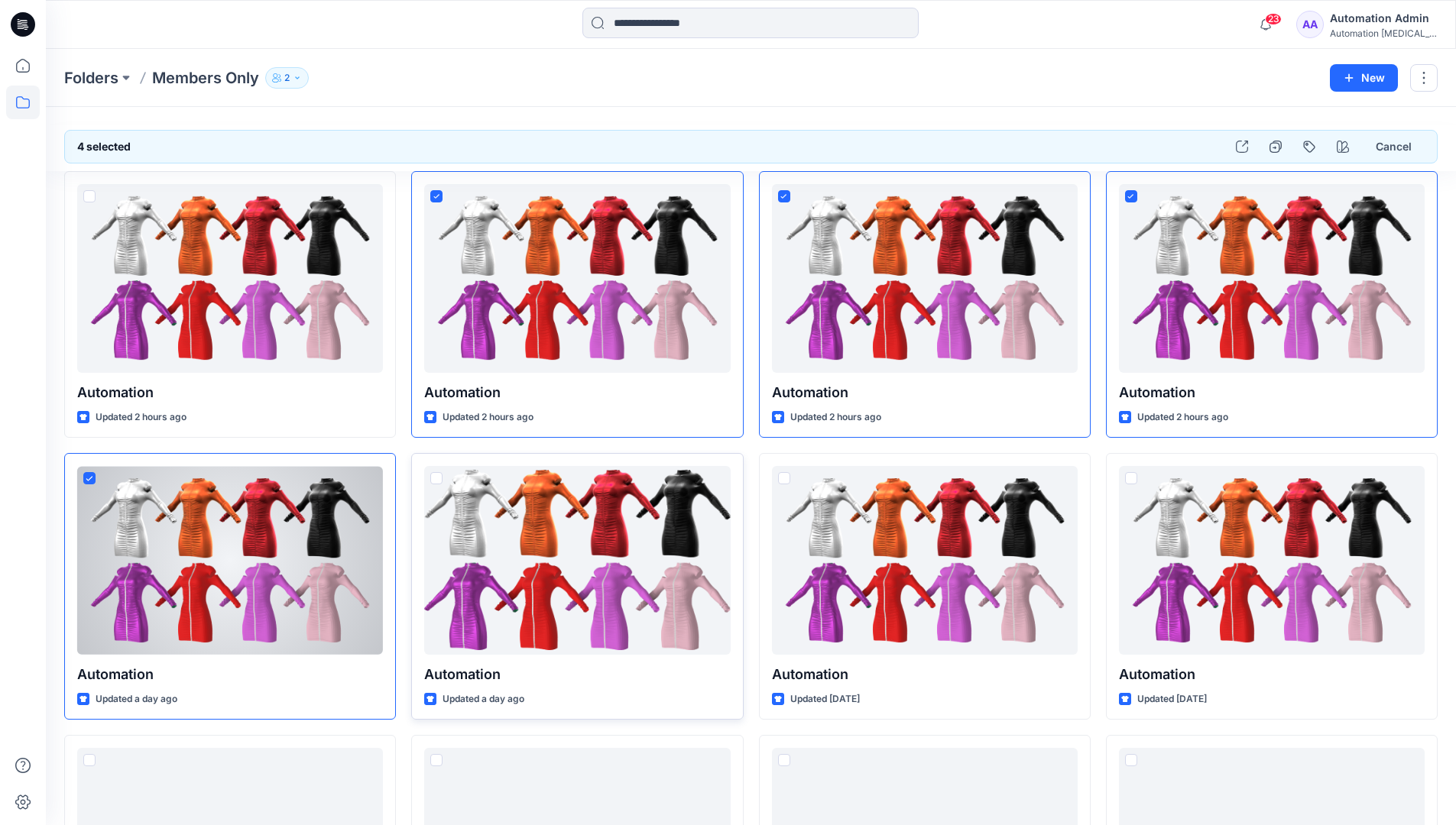
click at [436, 478] on span at bounding box center [436, 478] width 13 height 13
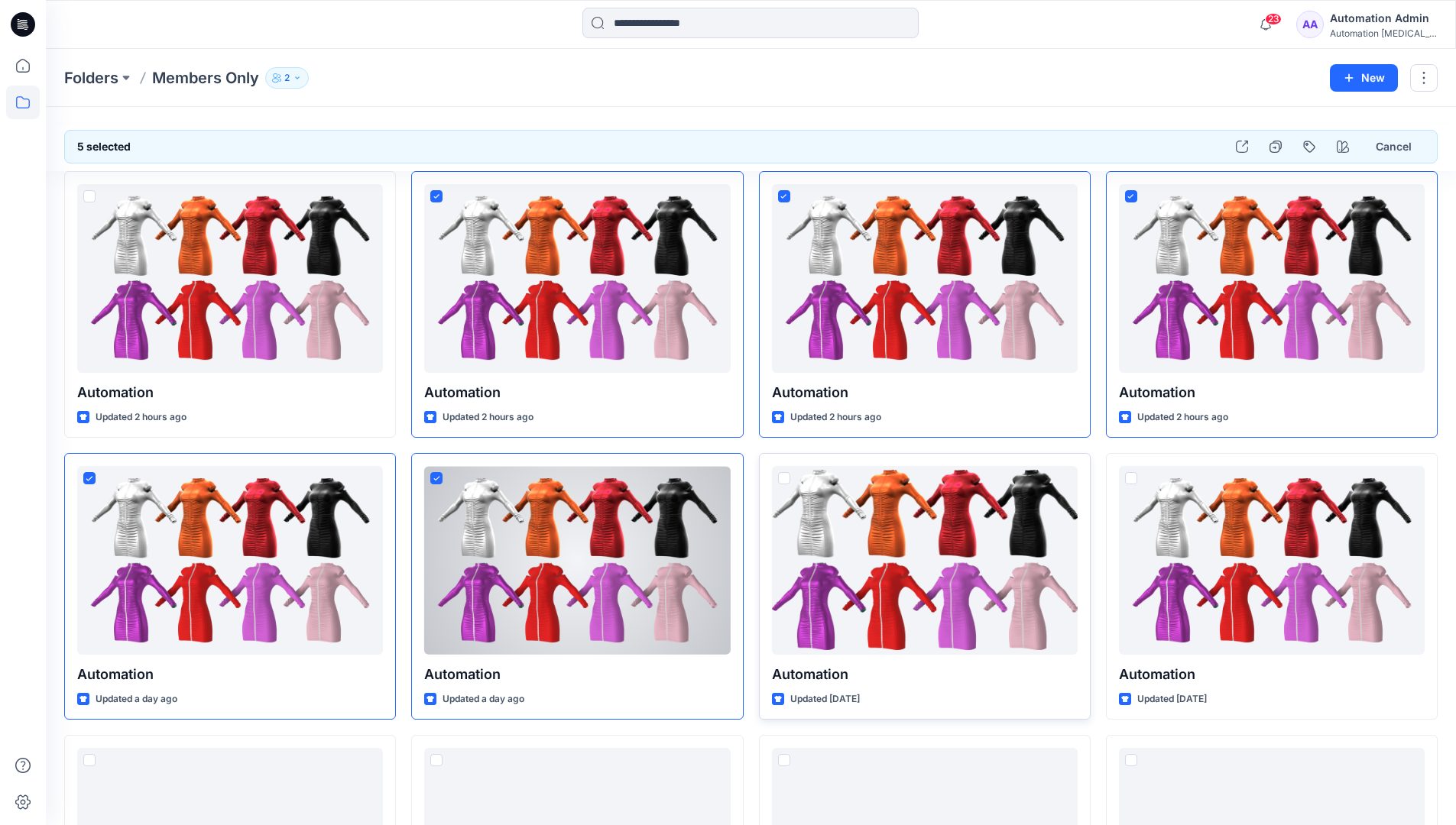
click at [784, 479] on span at bounding box center [784, 478] width 13 height 13
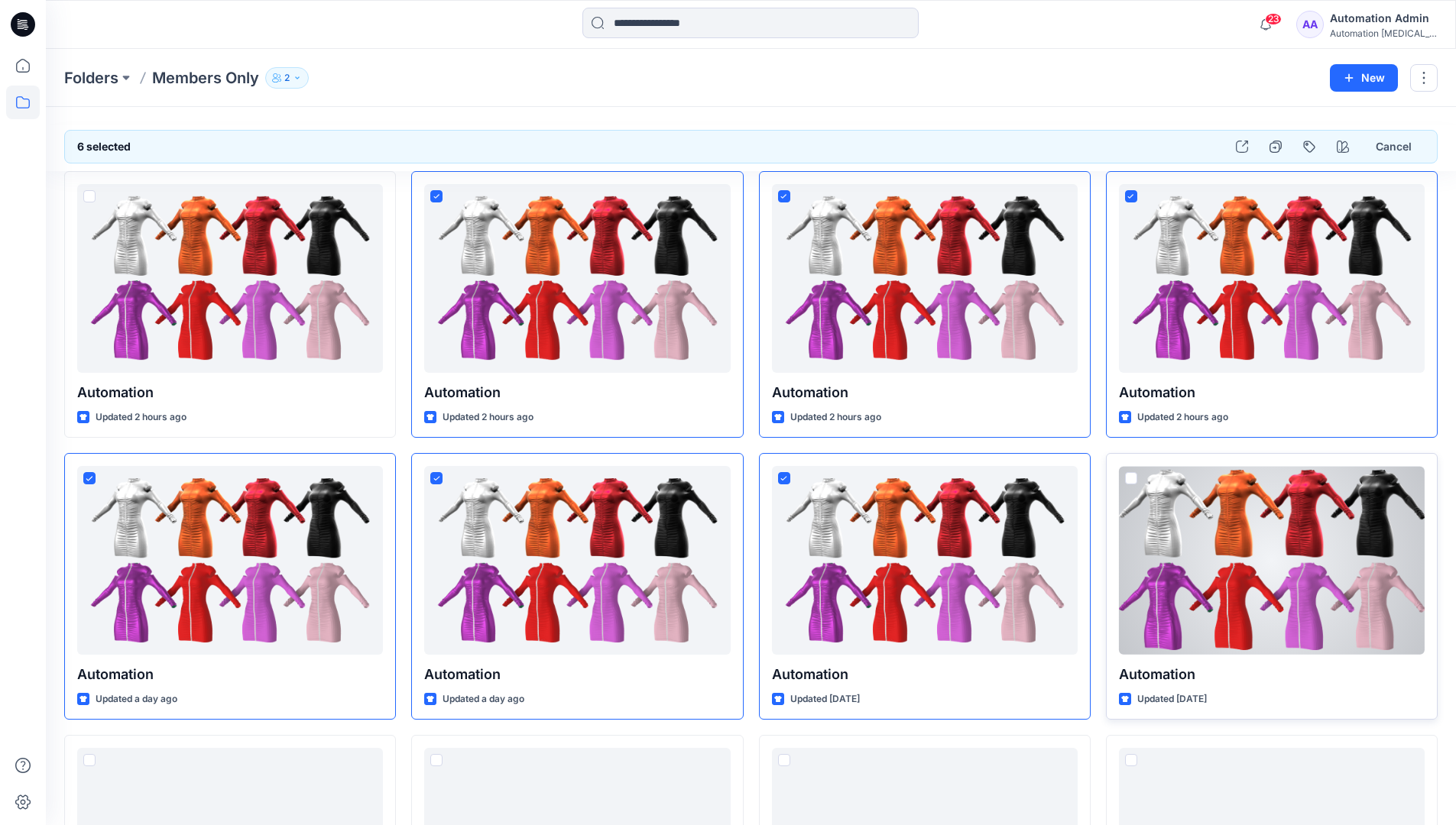
click at [1131, 477] on span at bounding box center [1131, 478] width 13 height 13
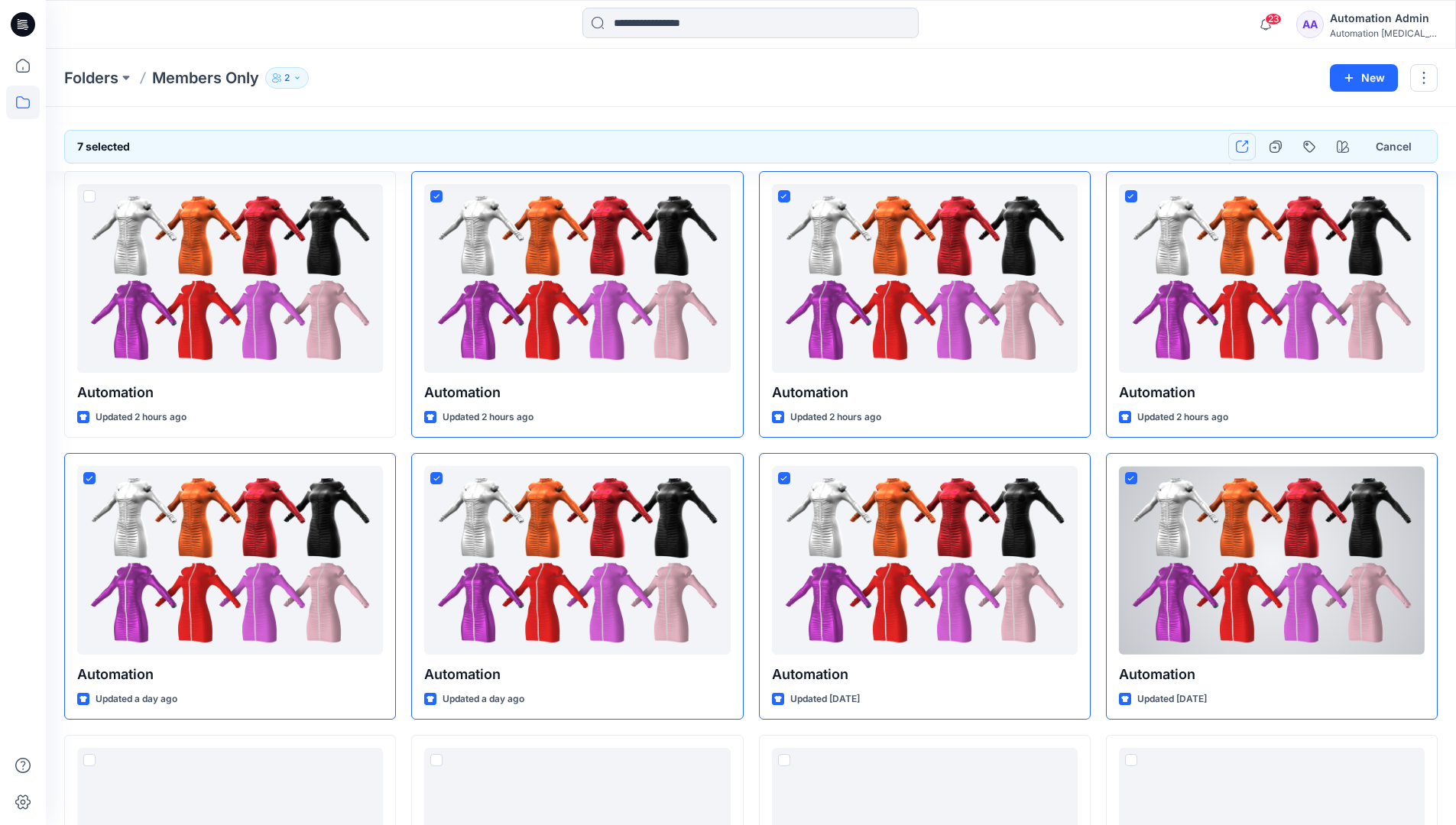
click at [1239, 145] on icon "button" at bounding box center [1242, 147] width 13 height 13
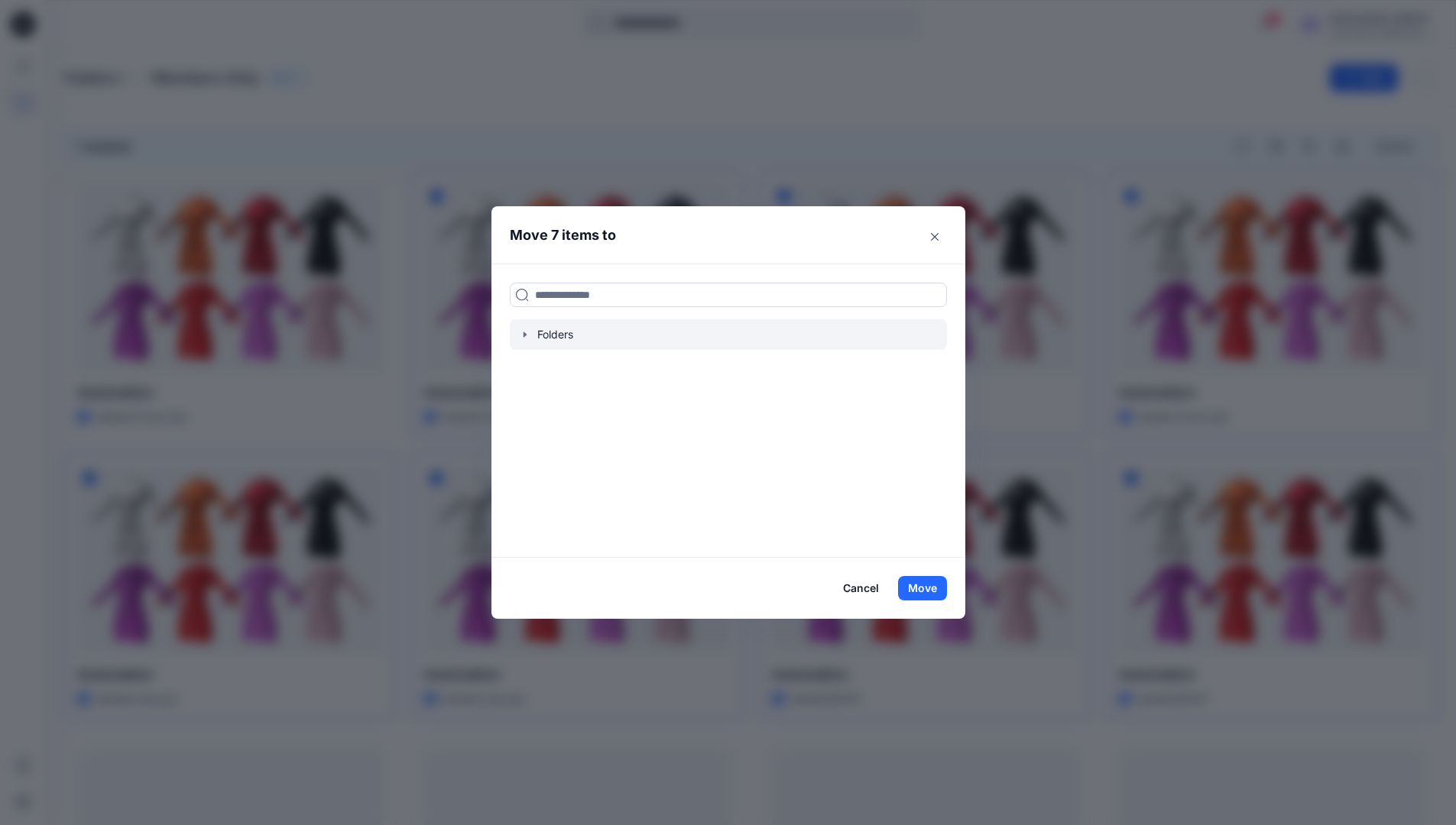
click at [526, 334] on icon "button" at bounding box center [523, 334] width 3 height 5
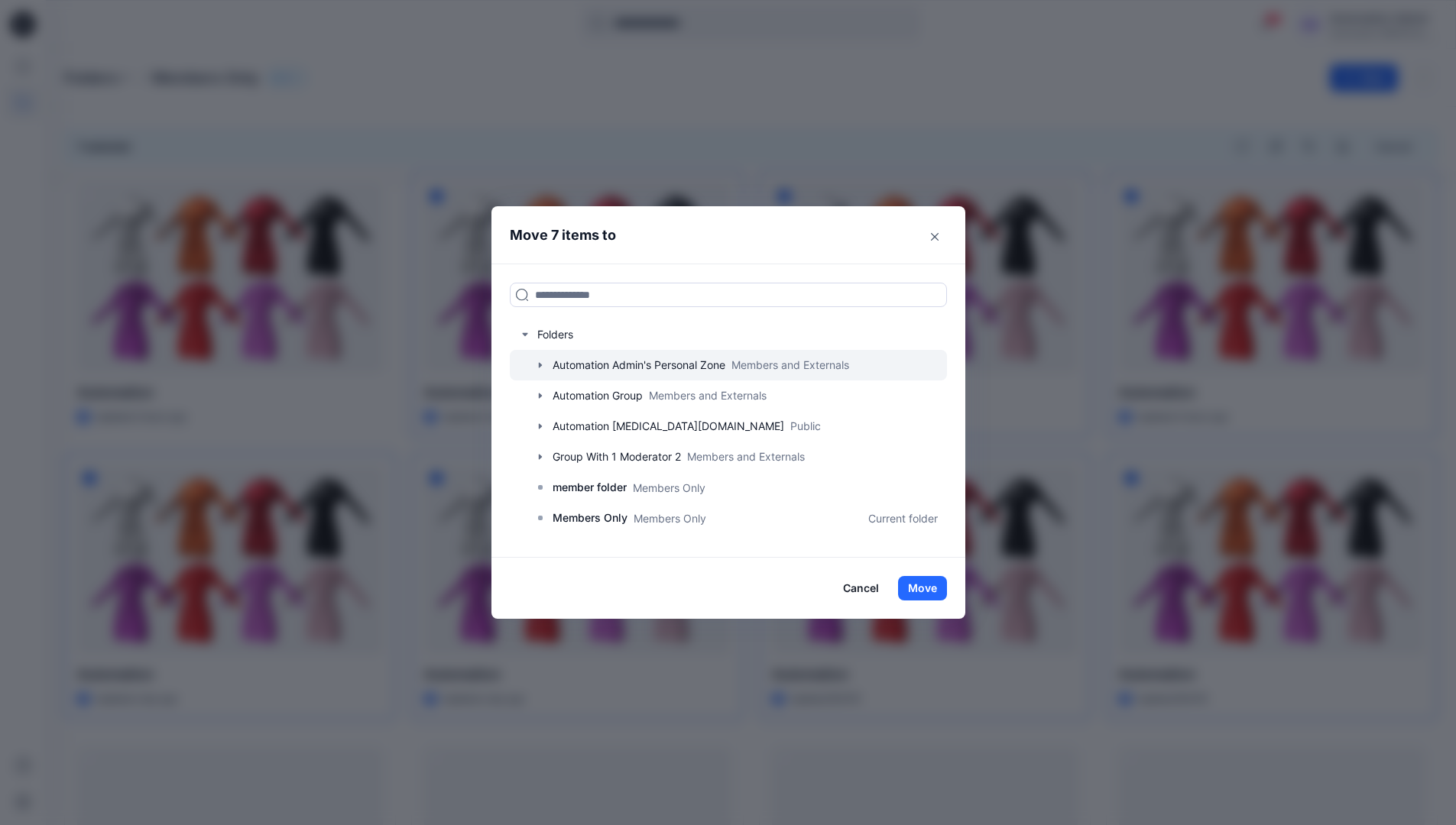
click at [541, 365] on icon "button" at bounding box center [539, 365] width 3 height 5
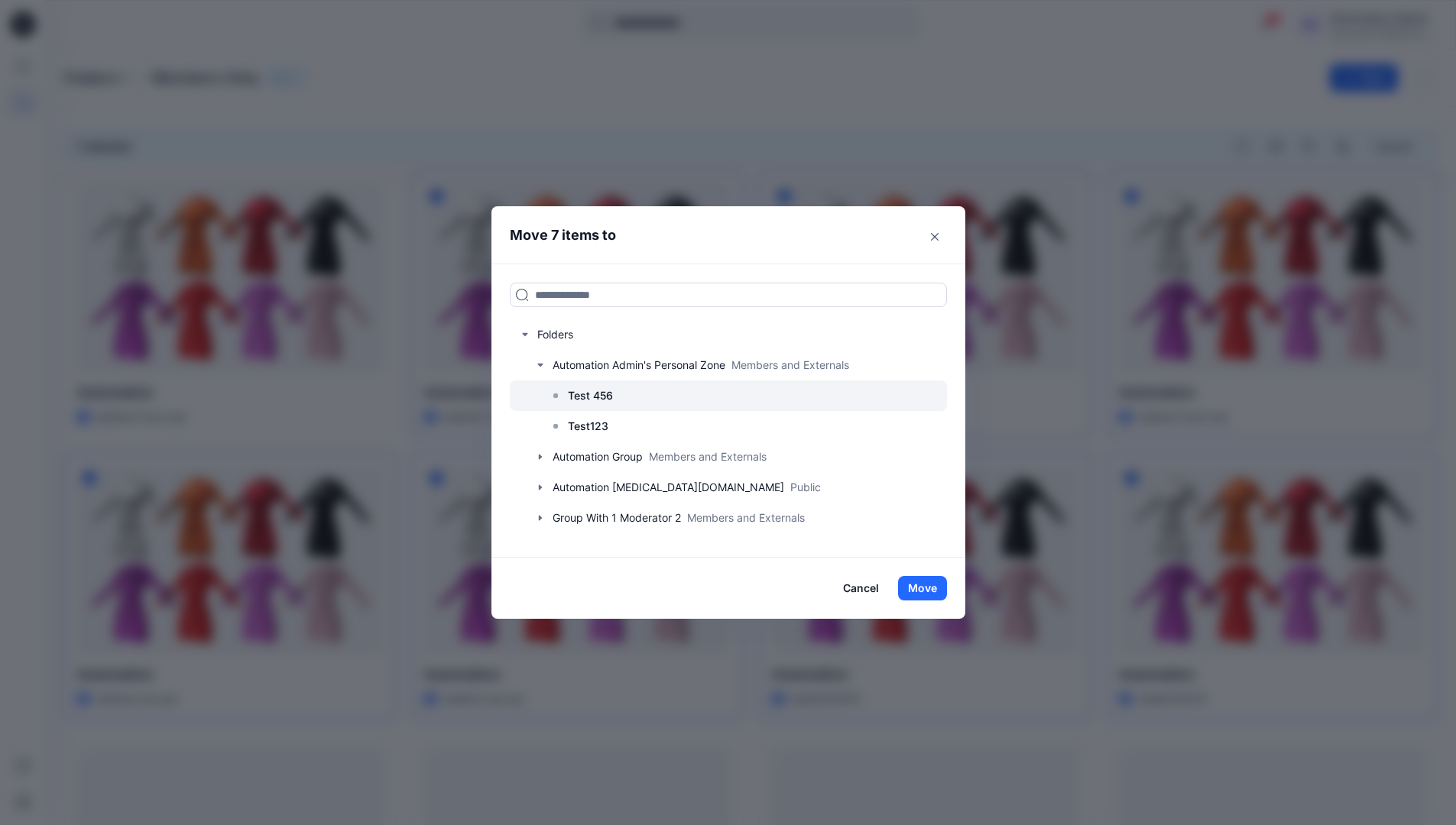
click at [597, 399] on p "Test 456" at bounding box center [590, 395] width 45 height 19
click at [921, 590] on button "Move" at bounding box center [922, 587] width 49 height 24
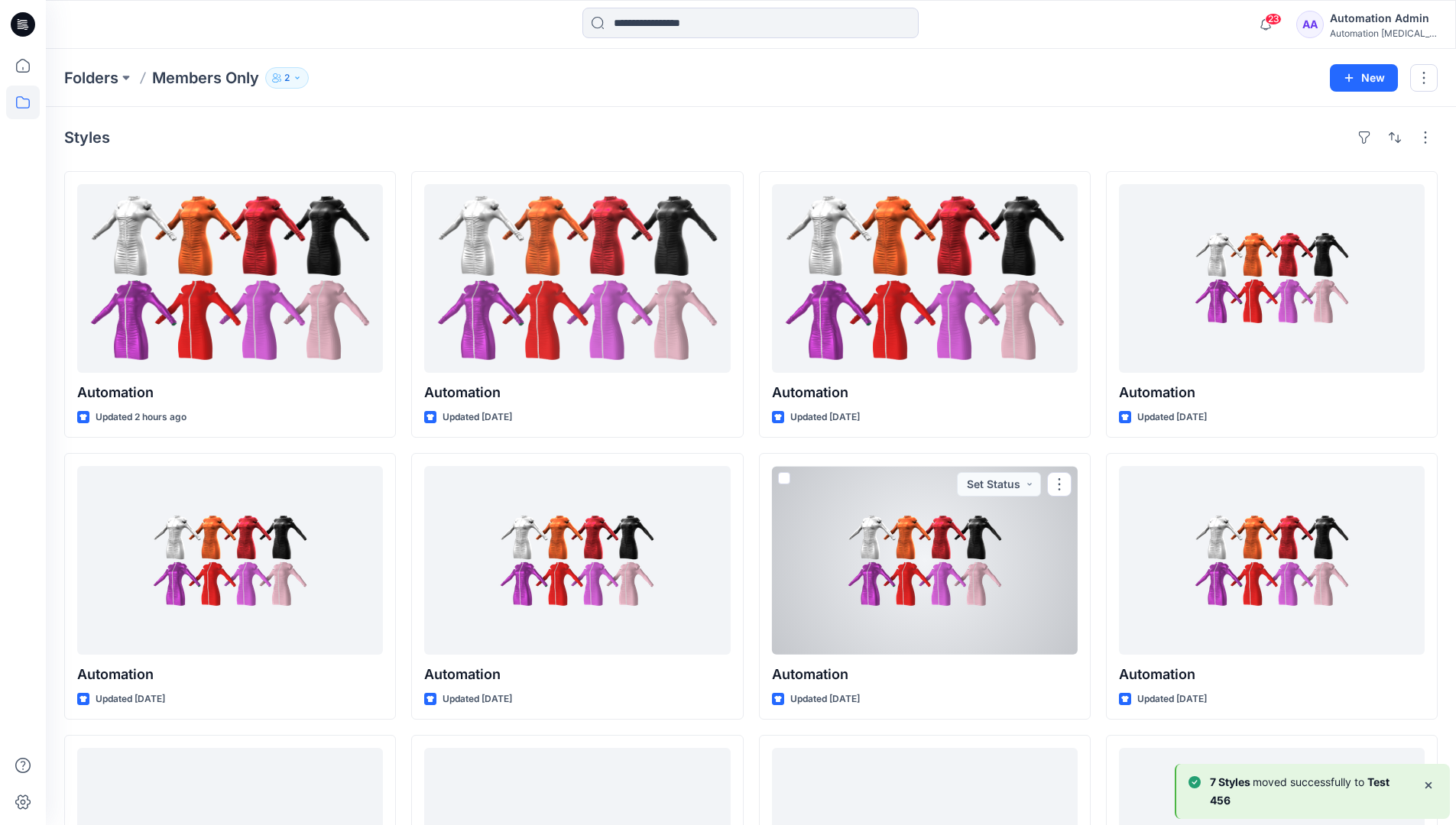
click at [1246, 783] on b "7 Styles" at bounding box center [1232, 781] width 43 height 13
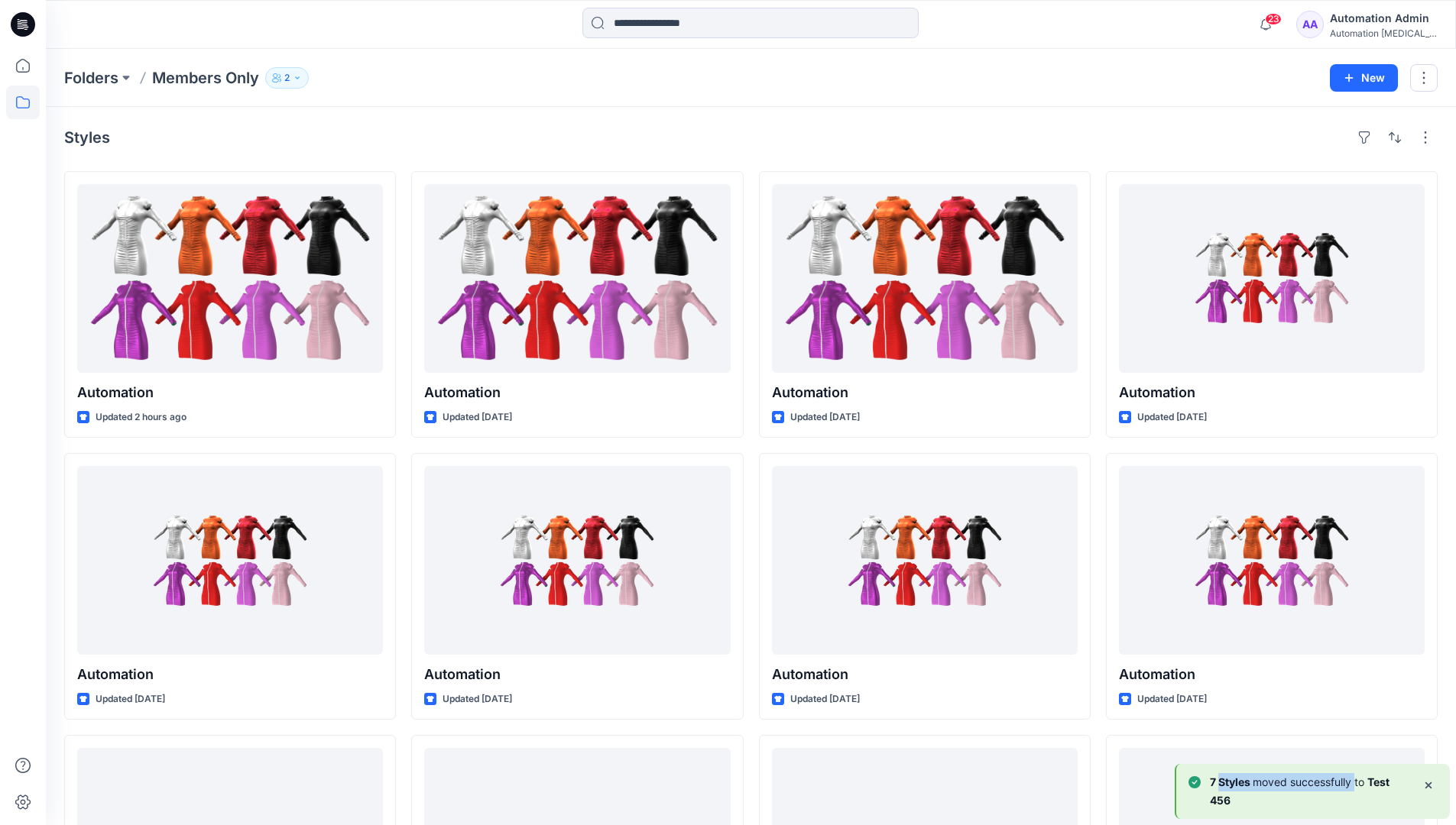
drag, startPoint x: 1246, startPoint y: 783, endPoint x: 1351, endPoint y: 786, distance: 105.0
click at [1351, 786] on p "7 [PERSON_NAME] moved successfully to Test 456" at bounding box center [1310, 791] width 200 height 37
click at [1366, 26] on div "Automation Admin" at bounding box center [1384, 18] width 107 height 19
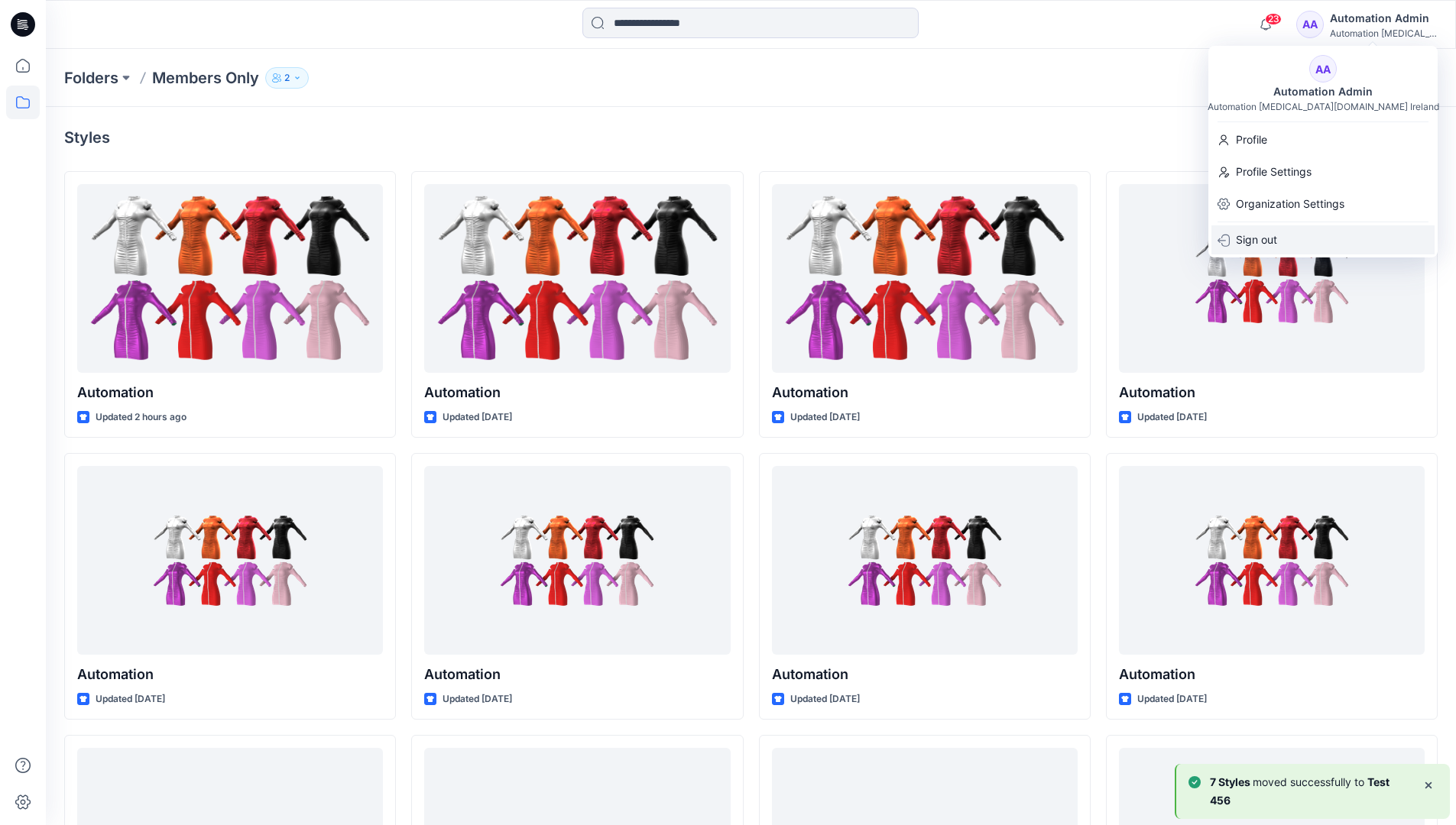
click at [1274, 237] on p "Sign out" at bounding box center [1257, 240] width 41 height 29
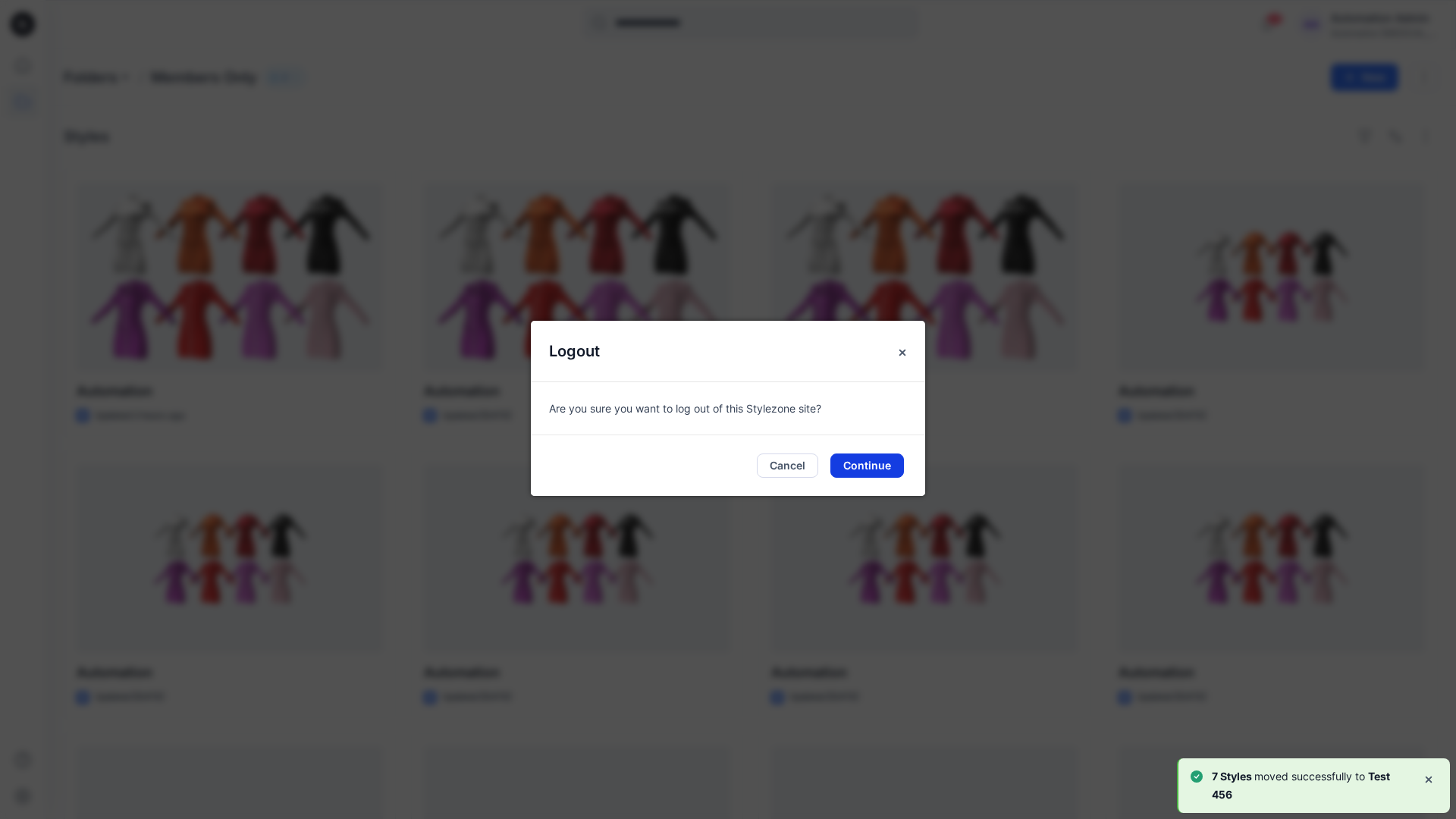
click at [883, 471] on button "Continue" at bounding box center [867, 465] width 74 height 24
